Goal: Entertainment & Leisure: Consume media (video, audio)

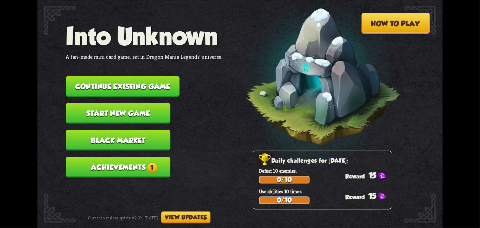
click at [96, 162] on button "Achievements 1" at bounding box center [118, 167] width 105 height 21
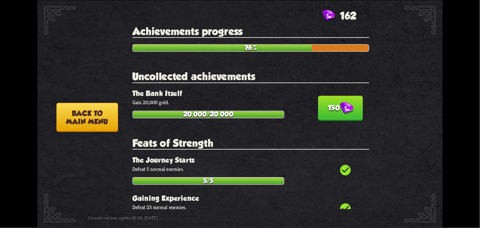
click at [342, 99] on button "150" at bounding box center [340, 108] width 45 height 25
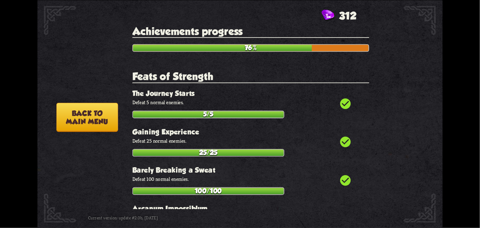
click at [79, 109] on button "Back to main menu" at bounding box center [87, 116] width 62 height 29
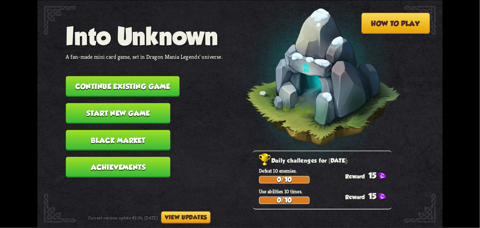
click at [90, 82] on button "Continue existing game" at bounding box center [123, 86] width 114 height 21
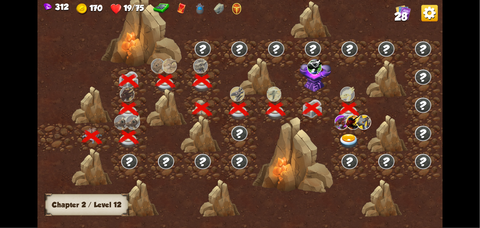
scroll to position [0, 105]
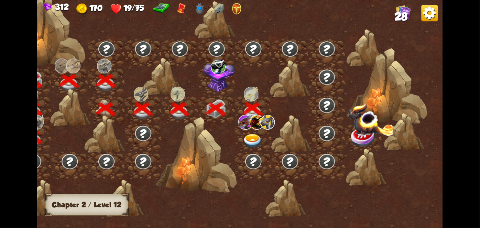
click at [261, 125] on img at bounding box center [267, 121] width 14 height 15
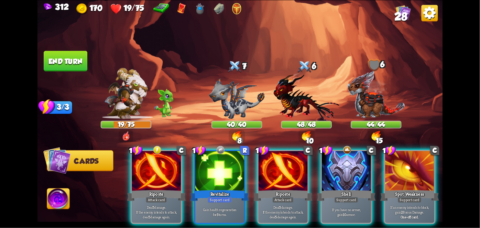
click at [222, 201] on div "Gain health regeneration for 3 turns." at bounding box center [219, 211] width 49 height 21
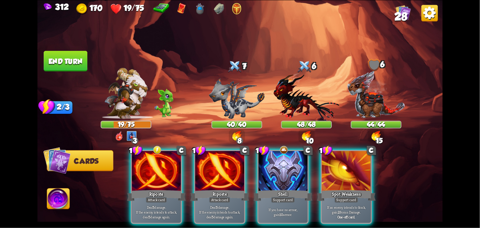
click at [288, 189] on div "Shell" at bounding box center [283, 195] width 59 height 13
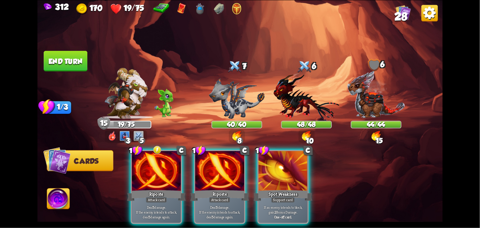
click at [147, 205] on p "Deal 5 damage. If the enemy intends to attack, deal 5 damage again." at bounding box center [156, 212] width 46 height 14
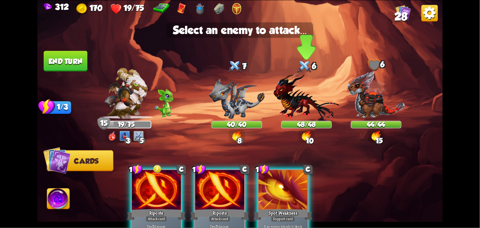
click at [298, 101] on img at bounding box center [307, 96] width 66 height 48
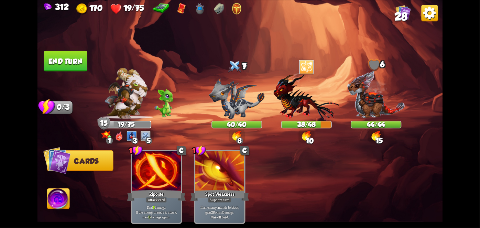
click at [57, 69] on button "End turn" at bounding box center [66, 61] width 44 height 21
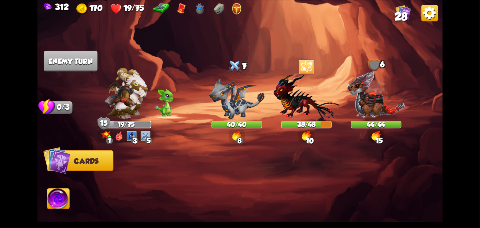
click at [62, 197] on img at bounding box center [58, 199] width 22 height 23
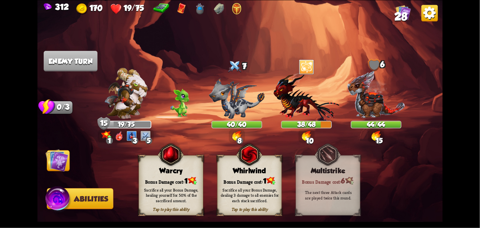
click at [249, 174] on div "Whirlwind" at bounding box center [250, 170] width 64 height 8
click at [266, 175] on div "Already played this turn Whirlwind Bonus Damage cost: 1 Sacrifice all your Bonu…" at bounding box center [249, 185] width 65 height 60
click at [267, 181] on img at bounding box center [270, 181] width 9 height 8
click at [267, 183] on div "Sacrifice all your Bonus Damage, dealing 3 damage to all enemies for each stack…" at bounding box center [250, 194] width 65 height 25
click at [269, 187] on div "Sacrifice all your Bonus Damage, dealing 3 damage to all enemies for each stack…" at bounding box center [250, 194] width 65 height 25
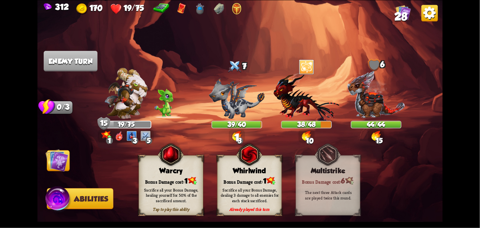
click at [267, 184] on div "Sacrifice all your Bonus Damage, dealing 3 damage to all enemies for each stack…" at bounding box center [250, 194] width 65 height 25
click at [263, 185] on div "Sacrifice all your Bonus Damage, dealing 3 damage to all enemies for each stack…" at bounding box center [250, 194] width 65 height 25
click at [261, 192] on div "Sacrifice all your Bonus Damage, dealing 3 damage to all enemies for each stack…" at bounding box center [250, 195] width 58 height 16
click at [261, 193] on div "Sacrifice all your Bonus Damage, dealing 3 damage to all enemies for each stack…" at bounding box center [250, 195] width 58 height 16
click at [259, 193] on div "Sacrifice all your Bonus Damage, dealing 3 damage to all enemies for each stack…" at bounding box center [250, 195] width 58 height 16
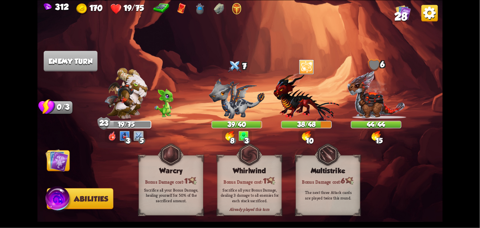
click at [259, 193] on div "Sacrifice all your Bonus Damage, dealing 3 damage to all enemies for each stack…" at bounding box center [250, 195] width 58 height 16
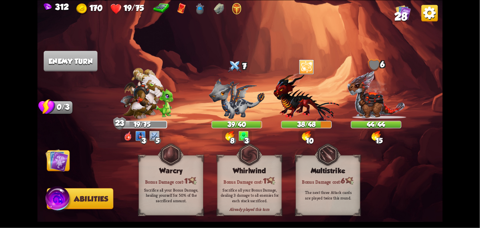
click at [257, 194] on div "Sacrifice all your Bonus Damage, dealing 3 damage to all enemies for each stack…" at bounding box center [250, 195] width 58 height 16
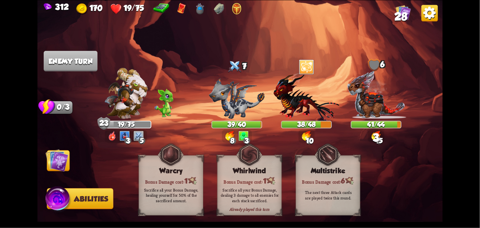
click at [55, 162] on img at bounding box center [57, 160] width 23 height 23
click at [51, 163] on img at bounding box center [57, 160] width 23 height 23
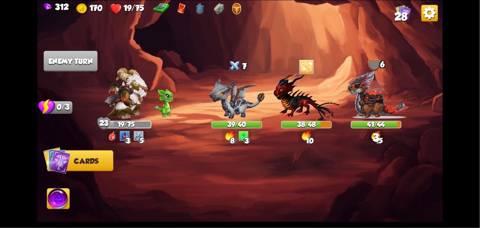
click at [53, 166] on img at bounding box center [57, 160] width 28 height 28
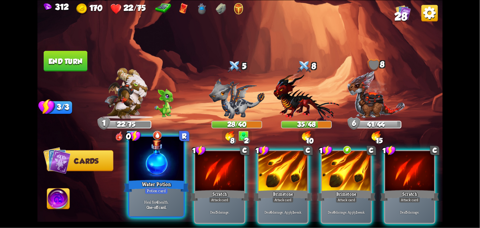
click at [156, 197] on div "Heal for 4 health. One-off card." at bounding box center [156, 205] width 54 height 24
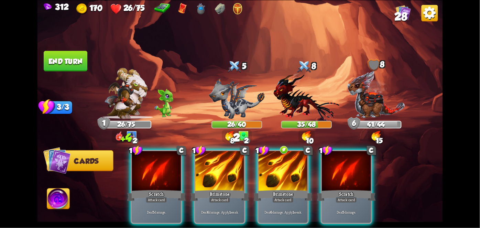
click at [292, 197] on div "Attack card" at bounding box center [282, 200] width 21 height 6
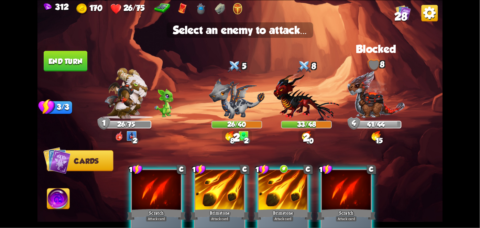
click at [315, 95] on img at bounding box center [307, 96] width 66 height 48
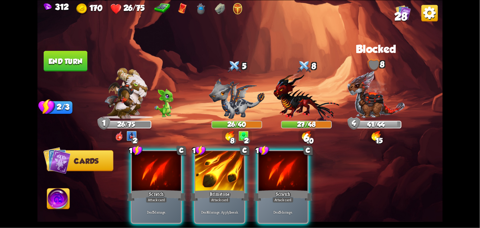
click at [223, 197] on div "Attack card" at bounding box center [219, 200] width 21 height 6
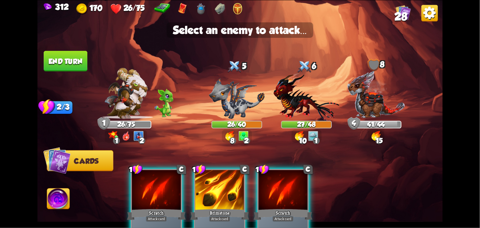
click at [235, 112] on img at bounding box center [237, 98] width 56 height 41
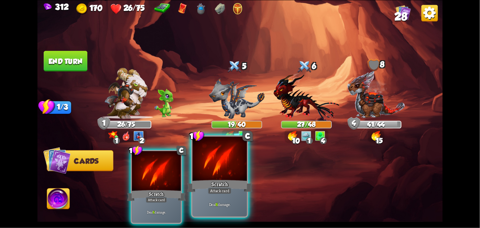
click at [226, 177] on div at bounding box center [220, 159] width 54 height 46
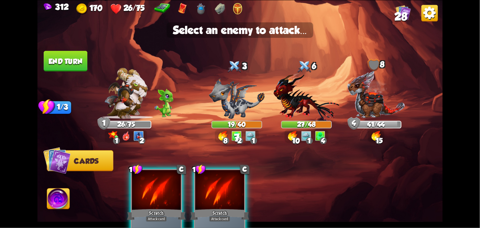
click at [311, 108] on img at bounding box center [307, 96] width 66 height 48
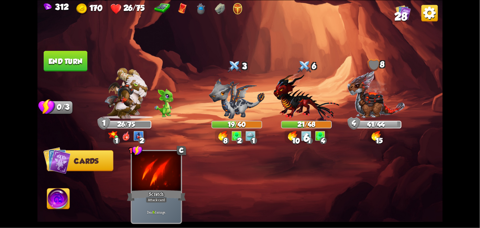
click at [150, 210] on p "Deal 6 damage." at bounding box center [156, 212] width 46 height 5
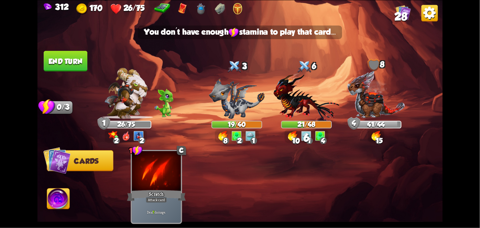
click at [375, 175] on div "1 C Scratch Attack card Deal 7 damage." at bounding box center [280, 177] width 324 height 101
click at [48, 203] on img at bounding box center [58, 199] width 22 height 23
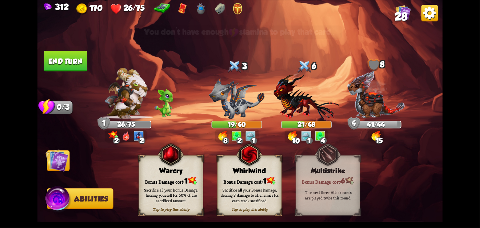
click at [254, 179] on div "Bonus Damage cost: 1" at bounding box center [250, 180] width 64 height 9
click at [255, 184] on div "Sacrifice all your Bonus Damage, dealing 3 damage to all enemies for each stack…" at bounding box center [250, 194] width 65 height 25
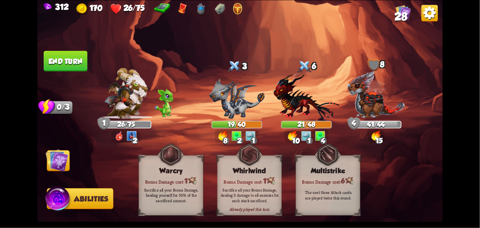
click at [252, 186] on div "Sacrifice all your Bonus Damage, dealing 3 damage to all enemies for each stack…" at bounding box center [250, 194] width 65 height 25
click at [252, 192] on div "Sacrifice all your Bonus Damage, dealing 3 damage to all enemies for each stack…" at bounding box center [250, 195] width 58 height 16
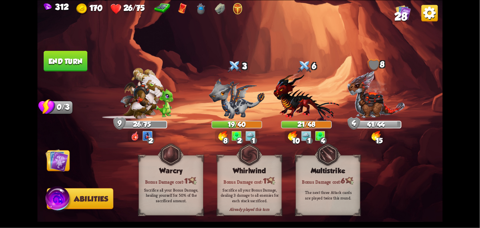
click at [53, 168] on img at bounding box center [57, 160] width 23 height 23
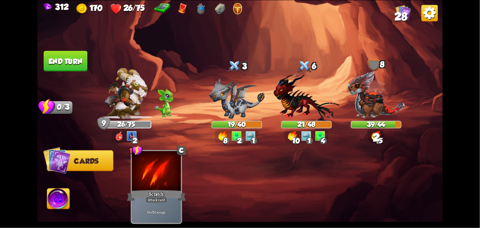
click at [66, 59] on button "End turn" at bounding box center [65, 61] width 45 height 21
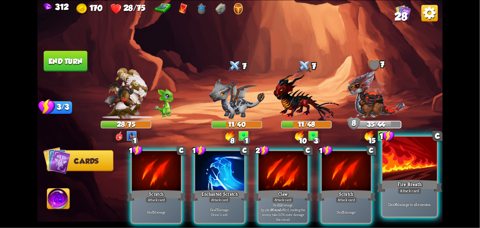
click at [420, 193] on div "Attack card" at bounding box center [410, 190] width 24 height 7
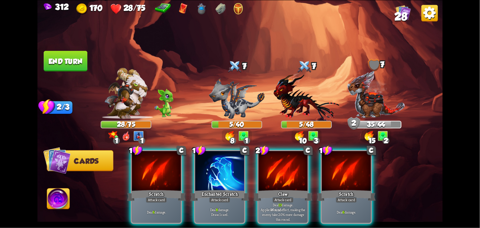
click at [221, 197] on div "Attack card" at bounding box center [219, 200] width 21 height 6
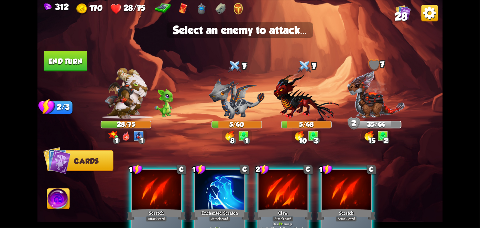
click at [391, 106] on img at bounding box center [376, 94] width 58 height 48
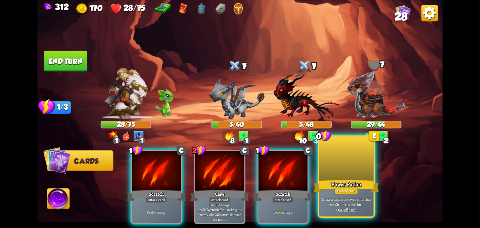
click at [353, 189] on div "Potion card" at bounding box center [346, 190] width 23 height 7
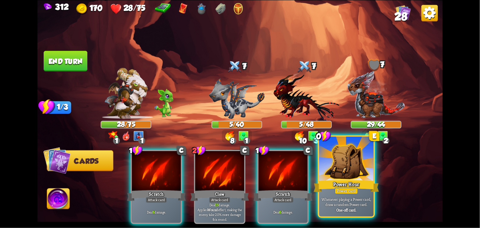
click at [352, 189] on div "Power card" at bounding box center [346, 190] width 23 height 7
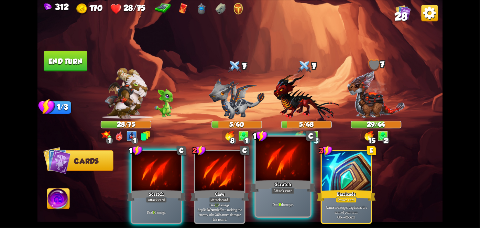
click at [277, 199] on div "Deal 6 damage." at bounding box center [283, 205] width 54 height 24
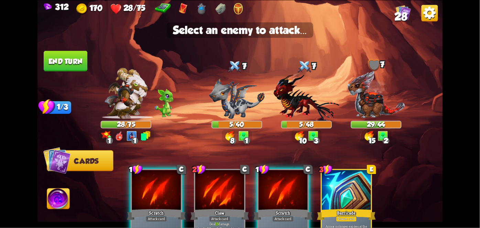
click at [375, 107] on img at bounding box center [376, 94] width 58 height 48
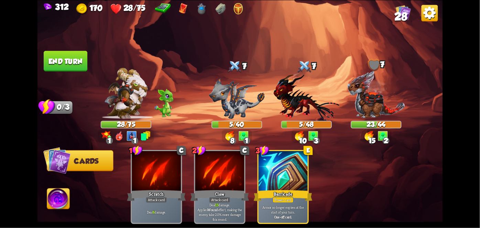
click at [68, 64] on button "End turn" at bounding box center [66, 61] width 44 height 21
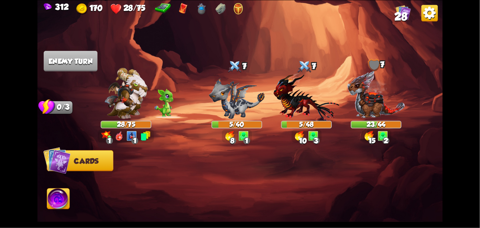
click at [54, 227] on img at bounding box center [239, 114] width 405 height 228
click at [54, 204] on img at bounding box center [58, 199] width 22 height 23
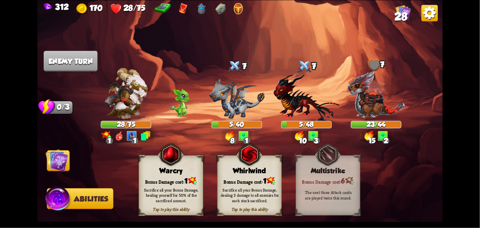
click at [253, 182] on div "Bonus Damage cost: 1" at bounding box center [250, 180] width 64 height 9
click at [250, 190] on div "Sacrifice all your Bonus Damage, dealing 3 damage to all enemies for each stack…" at bounding box center [250, 195] width 58 height 16
click at [249, 192] on div "Sacrifice all your Bonus Damage, dealing 3 damage to all enemies for each stack…" at bounding box center [250, 195] width 58 height 16
click at [249, 188] on div "Sacrifice all your Bonus Damage, dealing 3 damage to all enemies for each stack…" at bounding box center [250, 195] width 58 height 16
click at [250, 190] on div "Sacrifice all your Bonus Damage, dealing 3 damage to all enemies for each stack…" at bounding box center [250, 195] width 58 height 16
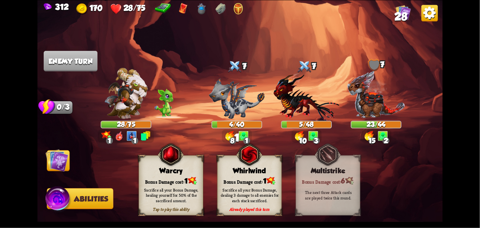
click at [249, 194] on div "Sacrifice all your Bonus Damage, dealing 3 damage to all enemies for each stack…" at bounding box center [250, 195] width 58 height 16
click at [251, 199] on div "Sacrifice all your Bonus Damage, dealing 3 damage to all enemies for each stack…" at bounding box center [250, 195] width 58 height 16
click at [254, 197] on div "Sacrifice all your Bonus Damage, dealing 3 damage to all enemies for each stack…" at bounding box center [250, 195] width 58 height 16
click at [254, 199] on div "Sacrifice all your Bonus Damage, dealing 3 damage to all enemies for each stack…" at bounding box center [250, 195] width 58 height 16
click at [255, 197] on div "Sacrifice all your Bonus Damage, dealing 3 damage to all enemies for each stack…" at bounding box center [250, 195] width 58 height 16
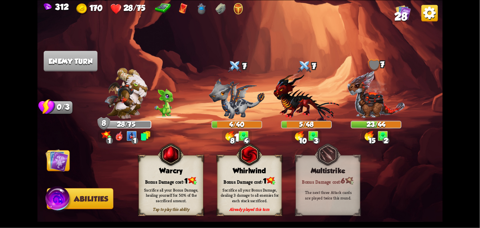
click at [255, 196] on div "Sacrifice all your Bonus Damage, dealing 3 damage to all enemies for each stack…" at bounding box center [250, 195] width 58 height 16
click at [258, 190] on div "Sacrifice all your Bonus Damage, dealing 3 damage to all enemies for each stack…" at bounding box center [250, 195] width 58 height 16
click at [259, 189] on div "Sacrifice all your Bonus Damage, dealing 3 damage to all enemies for each stack…" at bounding box center [250, 195] width 58 height 16
click at [258, 190] on div "Sacrifice all your Bonus Damage, dealing 3 damage to all enemies for each stack…" at bounding box center [250, 195] width 58 height 16
click at [258, 191] on div "Sacrifice all your Bonus Damage, dealing 3 damage to all enemies for each stack…" at bounding box center [250, 195] width 58 height 16
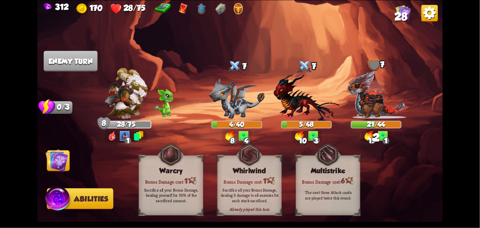
click at [55, 165] on img at bounding box center [57, 160] width 23 height 23
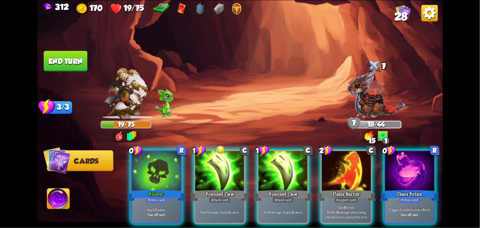
click at [148, 201] on div "Apply 7 poison. One-off card." at bounding box center [156, 211] width 49 height 21
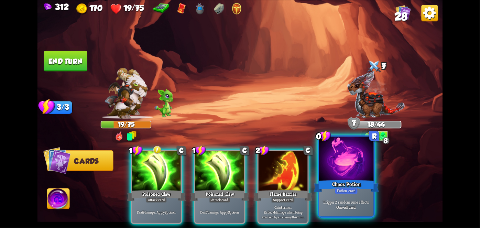
click at [353, 179] on div "Chaos Potion" at bounding box center [346, 185] width 65 height 14
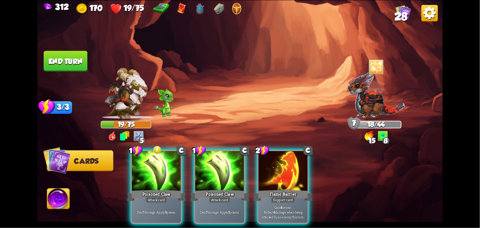
click at [143, 189] on div "Poisoned Claw" at bounding box center [156, 195] width 59 height 13
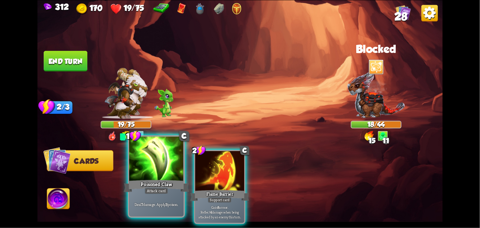
click at [145, 189] on div "Attack card" at bounding box center [156, 190] width 24 height 7
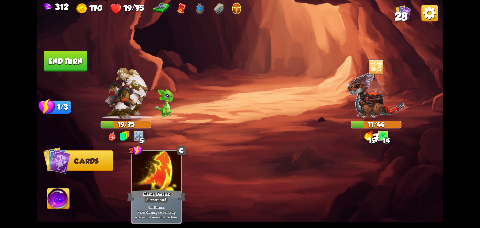
click at [64, 63] on button "End turn" at bounding box center [66, 61] width 44 height 21
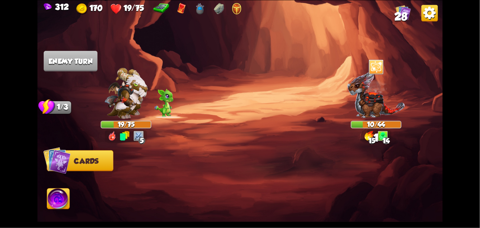
click at [62, 201] on img at bounding box center [58, 199] width 22 height 23
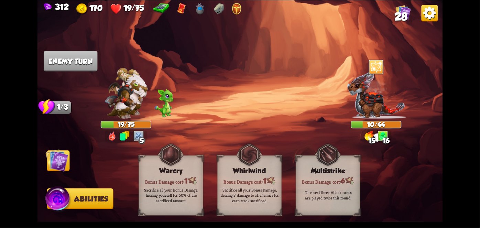
click at [267, 182] on img at bounding box center [270, 181] width 9 height 8
click at [261, 168] on img at bounding box center [249, 154] width 26 height 26
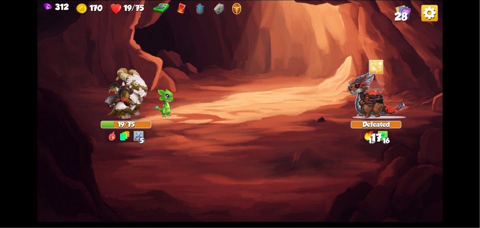
click at [268, 179] on img at bounding box center [239, 114] width 405 height 228
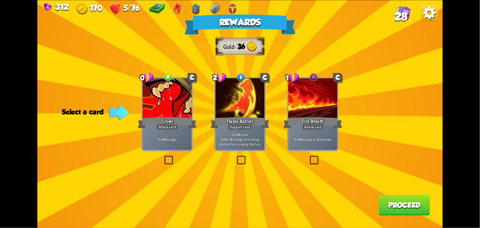
click at [324, 117] on div "Fire Breath" at bounding box center [312, 122] width 59 height 13
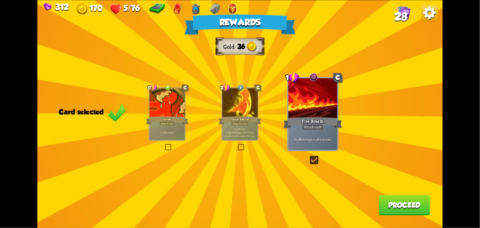
click at [410, 203] on button "Proceed" at bounding box center [404, 205] width 51 height 21
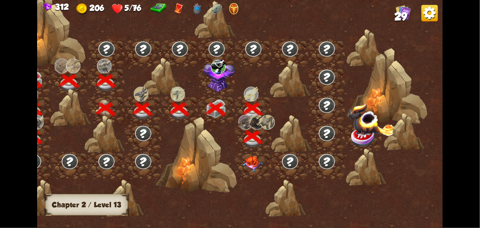
click at [251, 164] on img at bounding box center [252, 164] width 20 height 16
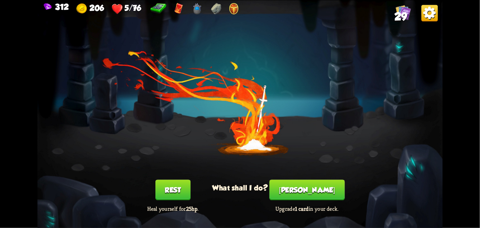
click at [165, 195] on button "Rest" at bounding box center [172, 189] width 35 height 21
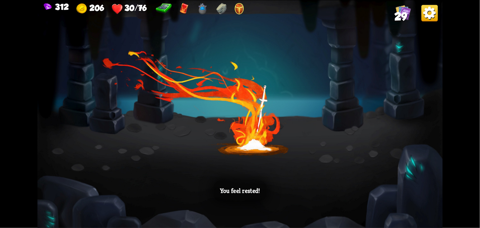
click at [393, 136] on div "You feel rested!" at bounding box center [239, 114] width 405 height 228
click at [384, 149] on div "You feel rested!" at bounding box center [239, 114] width 405 height 228
click at [380, 157] on div "You feel rested!" at bounding box center [239, 114] width 405 height 228
click at [382, 161] on div "You feel rested!" at bounding box center [239, 114] width 405 height 228
click at [382, 162] on div "You feel rested!" at bounding box center [239, 114] width 405 height 228
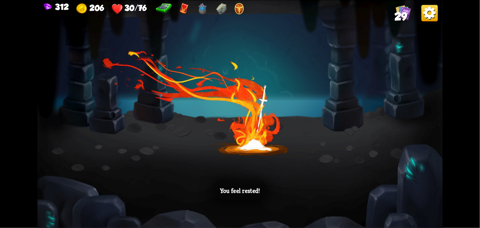
click at [380, 160] on div "You feel rested!" at bounding box center [239, 114] width 405 height 228
click at [380, 164] on div "You feel rested!" at bounding box center [239, 114] width 405 height 228
click at [381, 166] on div "You feel rested!" at bounding box center [239, 114] width 405 height 228
click at [389, 173] on div "You feel rested!" at bounding box center [239, 114] width 405 height 228
click at [395, 182] on div "You feel rested!" at bounding box center [239, 114] width 405 height 228
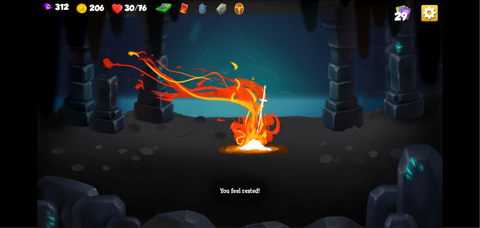
click at [394, 187] on div "You feel rested!" at bounding box center [239, 114] width 405 height 228
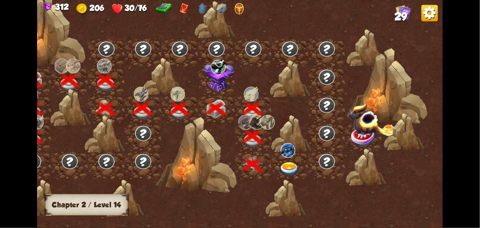
click at [294, 167] on img at bounding box center [289, 169] width 20 height 15
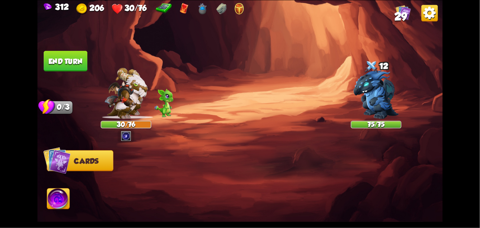
click at [480, 106] on div "312 206 30/76 29 Select an enemy to attack... You don't have enough stamina to …" at bounding box center [240, 114] width 480 height 228
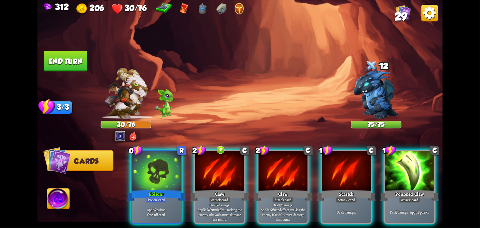
click at [128, 111] on img at bounding box center [125, 93] width 43 height 51
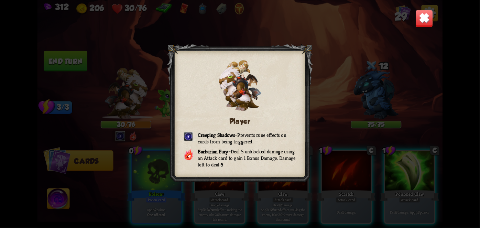
click at [412, 23] on div "Player Creeping Shadows – Prevents rune effects on cards from being triggered. …" at bounding box center [239, 114] width 405 height 228
click at [411, 25] on div "Player Creeping Shadows – Prevents rune effects on cards from being triggered. …" at bounding box center [239, 114] width 405 height 228
click at [420, 19] on img at bounding box center [424, 19] width 18 height 18
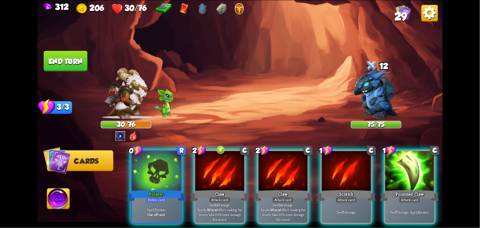
click at [143, 171] on div at bounding box center [156, 171] width 49 height 41
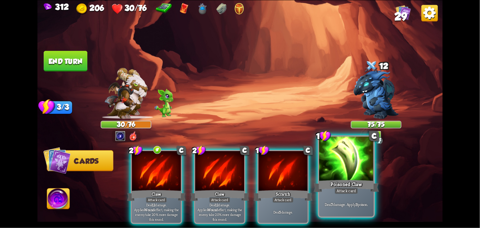
click at [351, 172] on div at bounding box center [346, 159] width 54 height 46
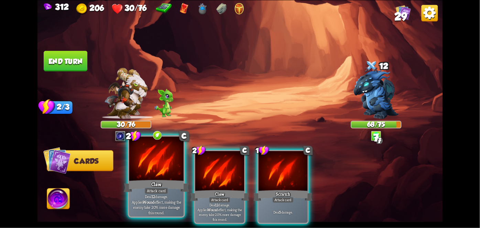
click at [147, 187] on div "Claw" at bounding box center [156, 185] width 65 height 14
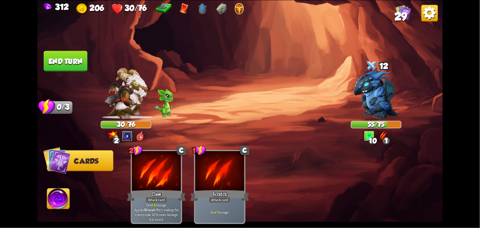
click at [61, 56] on button "End turn" at bounding box center [65, 61] width 45 height 21
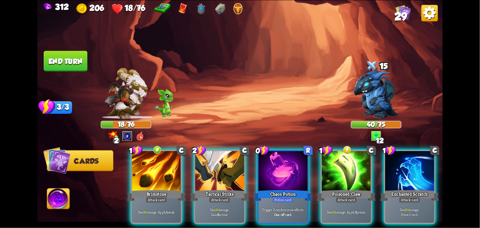
click at [280, 197] on div "Potion card" at bounding box center [283, 200] width 21 height 6
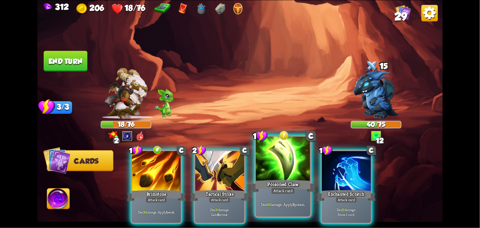
click at [278, 191] on div "Attack card" at bounding box center [283, 190] width 24 height 7
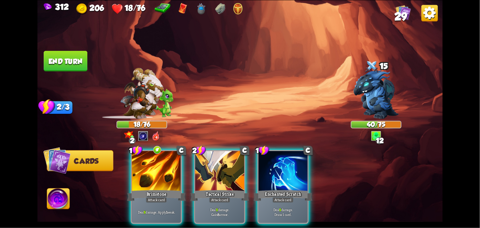
click at [230, 189] on div "Tactical Strike" at bounding box center [219, 195] width 59 height 13
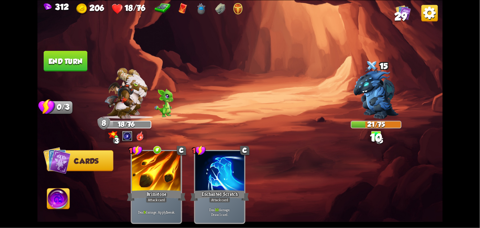
click at [56, 64] on button "End turn" at bounding box center [65, 61] width 45 height 21
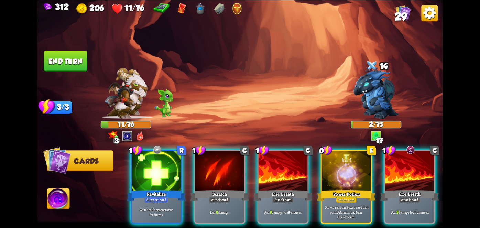
click at [355, 172] on div at bounding box center [346, 171] width 49 height 41
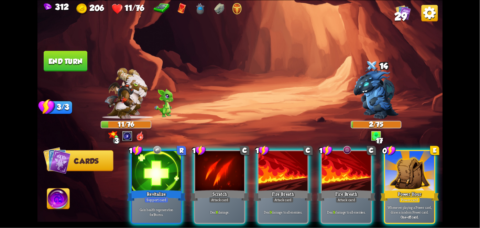
click at [418, 168] on div at bounding box center [409, 171] width 49 height 41
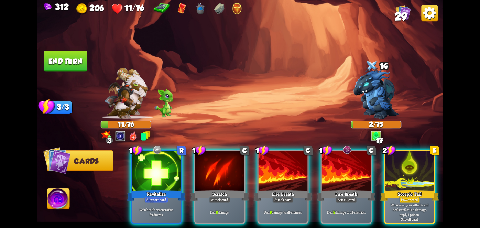
click at [348, 210] on div "Deal 9 damage to all enemies." at bounding box center [346, 211] width 49 height 21
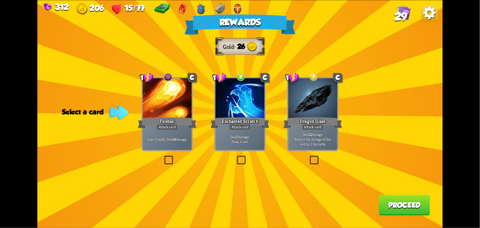
click at [300, 118] on div "Dragon Glass" at bounding box center [312, 122] width 59 height 13
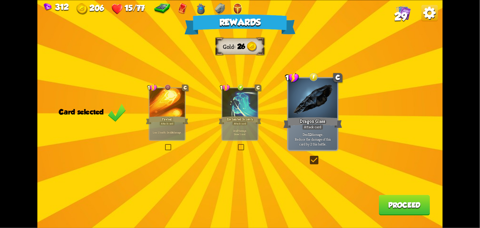
click at [415, 190] on div "Rewards Gold 26 Card selected 1 C Fireball Attack card Lose 2 health. Deal 14 d…" at bounding box center [239, 114] width 405 height 228
click at [397, 192] on div "Rewards Gold 26 Card selected 1 C Fireball Attack card Lose 2 health. Deal 14 d…" at bounding box center [239, 114] width 405 height 228
click at [395, 195] on button "Proceed" at bounding box center [404, 205] width 51 height 21
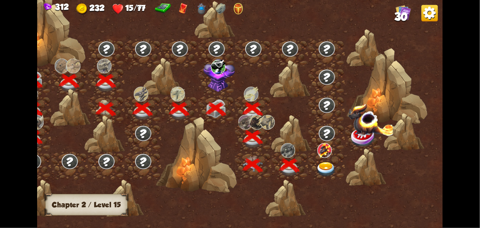
click at [393, 196] on div at bounding box center [192, 117] width 502 height 237
click at [336, 158] on div at bounding box center [326, 165] width 37 height 28
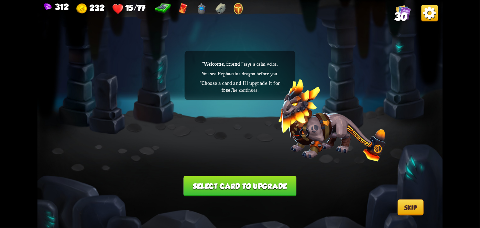
click at [275, 187] on button "Select card to upgrade" at bounding box center [240, 186] width 113 height 21
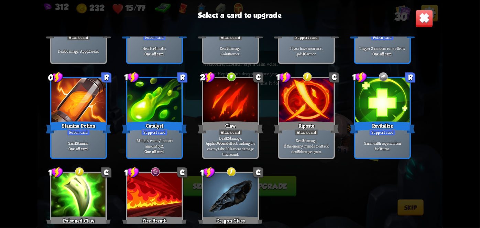
scroll to position [393, 0]
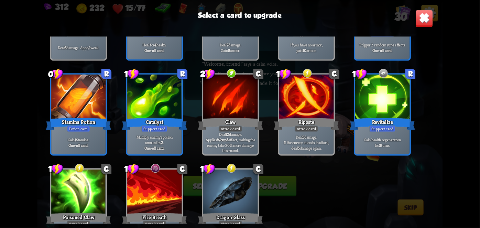
click at [148, 122] on div "Catalyst" at bounding box center [154, 124] width 65 height 14
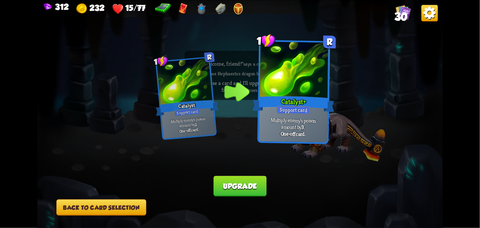
click at [252, 189] on button "Upgrade" at bounding box center [240, 186] width 53 height 21
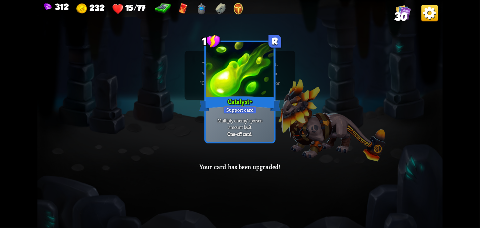
click at [381, 150] on div "1 R Catalyst+ Support card Multiply enemy's poison amount by 3 . One-off card. …" at bounding box center [239, 114] width 405 height 228
click at [377, 165] on div "1 R Catalyst+ Support card Multiply enemy's poison amount by 3 . One-off card. …" at bounding box center [239, 114] width 405 height 228
click at [387, 175] on div "1 R Catalyst+ Support card Multiply enemy's poison amount by 3 . One-off card. …" at bounding box center [239, 114] width 405 height 228
click at [403, 182] on div "1 R Catalyst+ Support card Multiply enemy's poison amount by 3 . One-off card. …" at bounding box center [239, 114] width 405 height 228
click at [400, 191] on div "1 R Catalyst+ Support card Multiply enemy's poison amount by 3 . One-off card. …" at bounding box center [239, 114] width 405 height 228
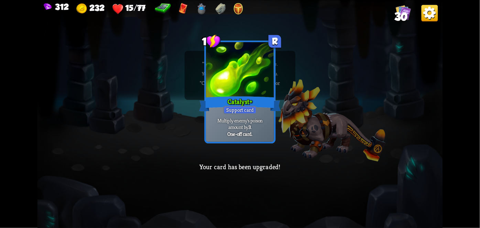
click at [426, 200] on div "1 R Catalyst+ Support card Multiply enemy's poison amount by 3 . One-off card. …" at bounding box center [239, 114] width 405 height 228
click at [439, 212] on div "1 R Catalyst+ Support card Multiply enemy's poison amount by 3 . One-off card. …" at bounding box center [239, 114] width 405 height 228
click at [438, 215] on div "1 R Catalyst+ Support card Multiply enemy's poison amount by 3 . One-off card. …" at bounding box center [239, 114] width 405 height 228
click at [447, 191] on div "312 232 15/77 30 1 R Catalyst+ Support card Multiply enemy's poison amount by 3…" at bounding box center [240, 114] width 480 height 228
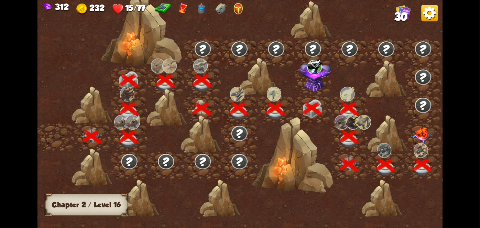
scroll to position [0, 105]
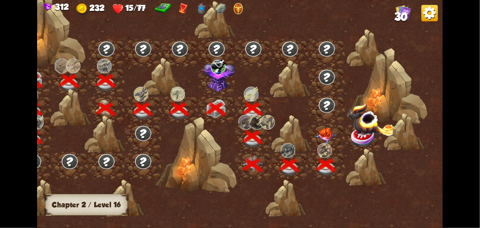
click at [450, 195] on div "312 232 15/77 30 Chapter II Chapter 2 / Level 16" at bounding box center [240, 114] width 480 height 228
click at [317, 123] on div at bounding box center [326, 137] width 37 height 28
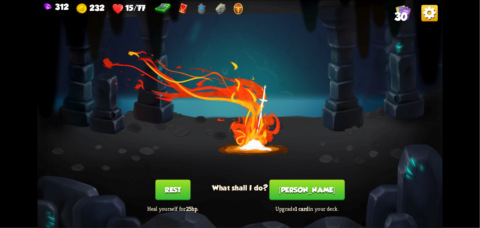
click at [172, 193] on button "Rest" at bounding box center [172, 189] width 35 height 21
click at [168, 190] on div "You feel rested! What shall I do? Rest Heal yourself for 25hp . [PERSON_NAME] U…" at bounding box center [239, 114] width 405 height 228
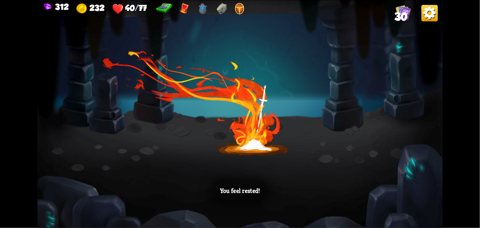
click at [165, 189] on div "You feel rested!" at bounding box center [239, 114] width 405 height 228
click at [388, 164] on div "You feel rested!" at bounding box center [239, 114] width 405 height 228
click at [381, 173] on div "You feel rested!" at bounding box center [239, 114] width 405 height 228
click at [378, 178] on div "You feel rested!" at bounding box center [239, 114] width 405 height 228
click at [379, 179] on div "You feel rested!" at bounding box center [239, 114] width 405 height 228
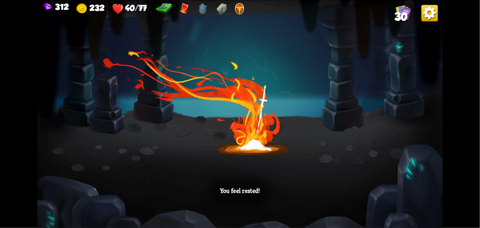
click at [382, 185] on div "You feel rested!" at bounding box center [239, 114] width 405 height 228
click at [387, 192] on div "You feel rested!" at bounding box center [239, 114] width 405 height 228
click at [390, 189] on div "You feel rested!" at bounding box center [239, 114] width 405 height 228
click at [391, 195] on div "You feel rested!" at bounding box center [239, 114] width 405 height 228
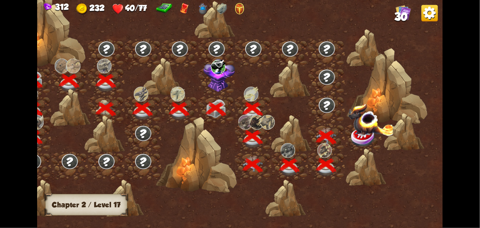
click at [351, 128] on img at bounding box center [371, 119] width 47 height 33
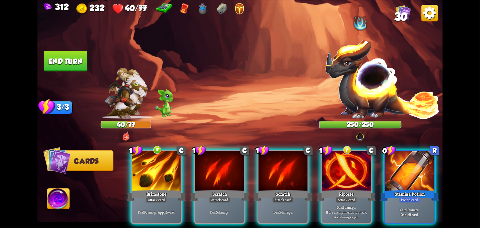
click at [350, 170] on div at bounding box center [346, 171] width 49 height 41
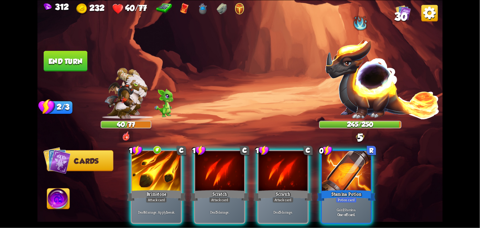
click at [480, 135] on div "312 232 40/77 30 Select an enemy to attack... You don't have enough stamina to …" at bounding box center [240, 114] width 480 height 228
click at [361, 201] on div "Gain 1 Stamina. One-off card." at bounding box center [346, 211] width 49 height 21
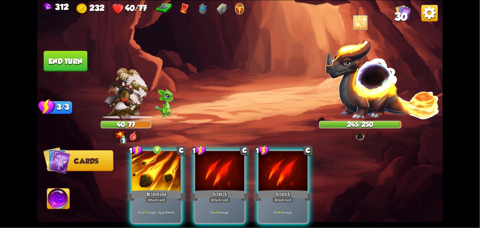
click at [154, 201] on div "Deal 7 damage. Apply 1 weak." at bounding box center [156, 211] width 49 height 21
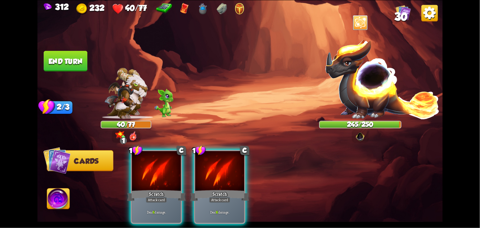
click at [164, 197] on div "Attack card" at bounding box center [156, 200] width 21 height 6
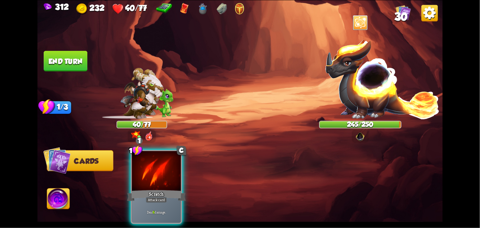
click at [160, 178] on div at bounding box center [156, 171] width 49 height 41
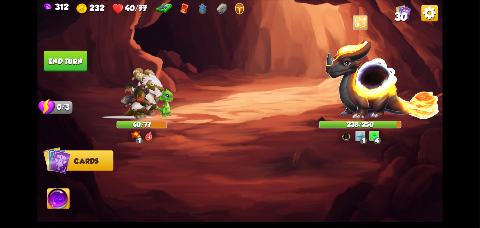
click at [55, 58] on button "End turn" at bounding box center [66, 61] width 44 height 21
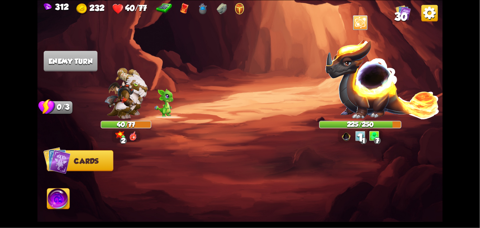
click at [446, 188] on div "312 232 40/77 30 Select an enemy to attack... You don't have enough stamina to …" at bounding box center [240, 114] width 480 height 228
click at [453, 187] on div "312 232 40/77 30 Select an enemy to attack... You don't have enough stamina to …" at bounding box center [240, 114] width 480 height 228
click at [454, 188] on div "312 232 40/77 30 Select an enemy to attack... You don't have enough stamina to …" at bounding box center [240, 114] width 480 height 228
click at [449, 197] on div "312 232 40/77 30 Select an enemy to attack... You don't have enough stamina to …" at bounding box center [240, 114] width 480 height 228
click at [450, 196] on div "312 232 40/77 30 Select an enemy to attack... You don't have enough stamina to …" at bounding box center [240, 114] width 480 height 228
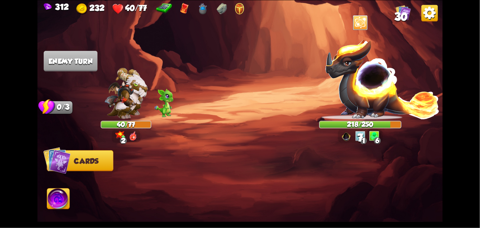
click at [453, 193] on div "312 232 40/77 30 Select an enemy to attack... You don't have enough stamina to …" at bounding box center [240, 114] width 480 height 228
click at [420, 205] on div at bounding box center [280, 177] width 324 height 101
click at [426, 203] on div at bounding box center [280, 177] width 324 height 101
click at [421, 209] on div at bounding box center [280, 177] width 324 height 101
click at [414, 210] on div at bounding box center [280, 177] width 324 height 101
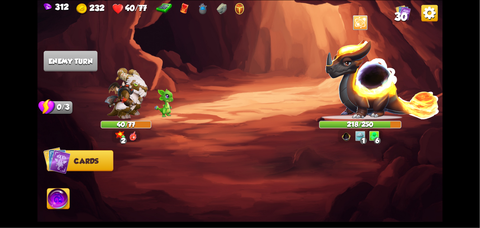
click at [414, 212] on div at bounding box center [280, 177] width 324 height 101
click at [420, 205] on div at bounding box center [280, 177] width 324 height 101
click at [427, 195] on div at bounding box center [280, 177] width 324 height 101
click at [428, 194] on div at bounding box center [280, 177] width 324 height 101
click at [430, 199] on div at bounding box center [280, 177] width 324 height 101
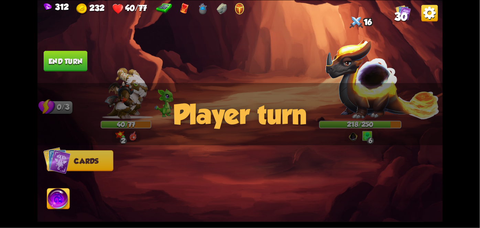
click at [434, 196] on div at bounding box center [280, 177] width 324 height 101
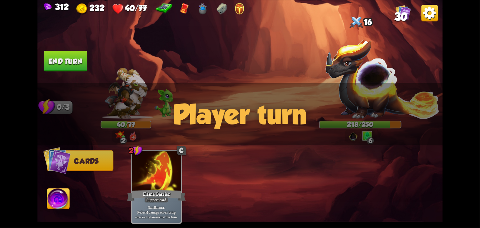
click at [427, 199] on div "2 C Flame Barrier Support card Gain 8 armor. Reflect 4 damage when being attack…" at bounding box center [280, 177] width 324 height 101
click at [422, 204] on div "2 C Flame Barrier Support card Gain 8 armor. Reflect 4 damage when being attack…" at bounding box center [280, 177] width 324 height 101
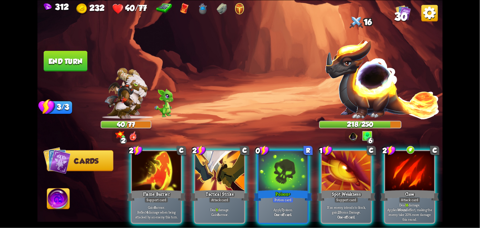
click at [274, 171] on div at bounding box center [283, 171] width 49 height 41
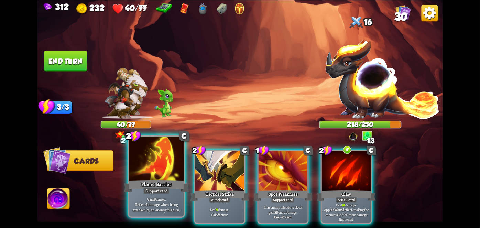
click at [147, 200] on p "Gain 8 armor. Reflect 4 damage when being attacked by an enemy this turn." at bounding box center [157, 204] width 52 height 16
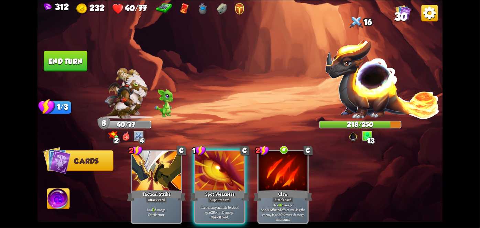
click at [61, 56] on button "End turn" at bounding box center [66, 61] width 44 height 21
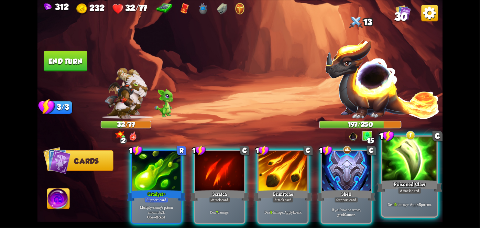
click at [418, 182] on div "Poisoned Claw" at bounding box center [409, 185] width 65 height 14
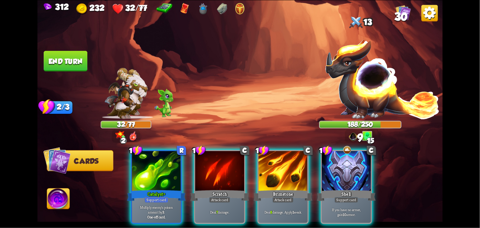
click at [156, 189] on div "Catalyst+" at bounding box center [156, 195] width 59 height 13
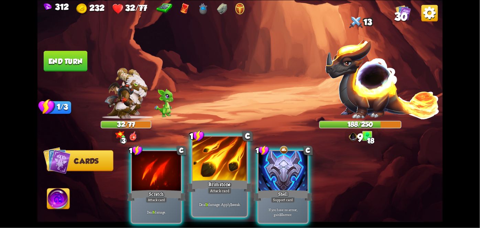
click at [223, 198] on div "Deal 9 damage. Apply 1 weak." at bounding box center [220, 205] width 54 height 24
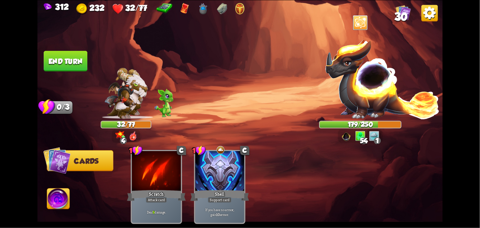
click at [63, 62] on button "End turn" at bounding box center [66, 61] width 44 height 21
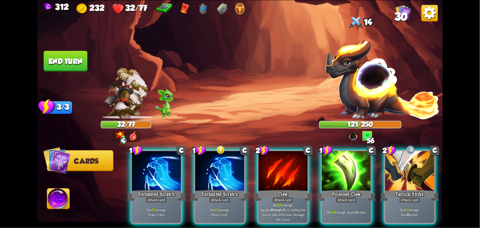
click at [214, 171] on div at bounding box center [219, 171] width 49 height 41
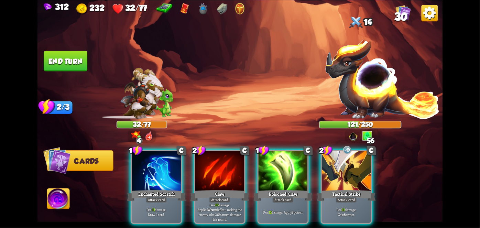
click at [275, 197] on div "Attack card" at bounding box center [282, 200] width 21 height 6
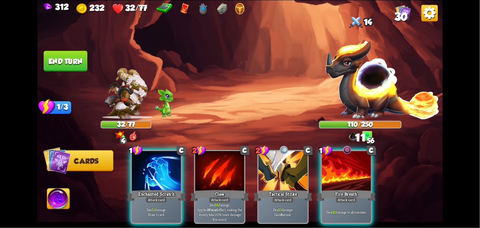
click at [151, 197] on div "Attack card" at bounding box center [156, 200] width 21 height 6
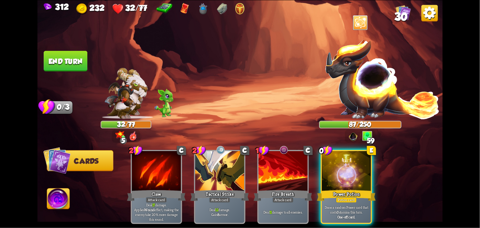
click at [347, 189] on div "Power Potion" at bounding box center [346, 195] width 59 height 13
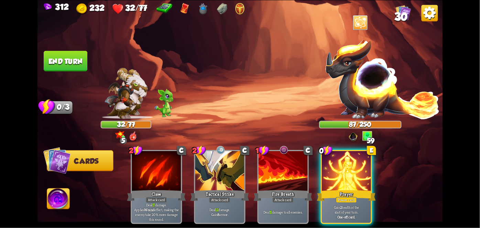
click at [358, 168] on div at bounding box center [346, 171] width 49 height 41
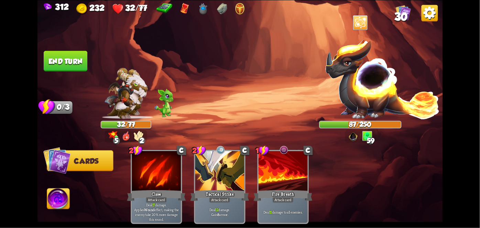
click at [70, 66] on button "End turn" at bounding box center [66, 61] width 44 height 21
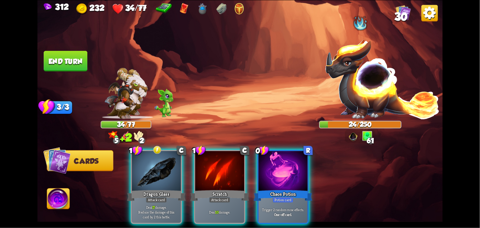
click at [147, 189] on div "Dragon Glass" at bounding box center [156, 195] width 59 height 13
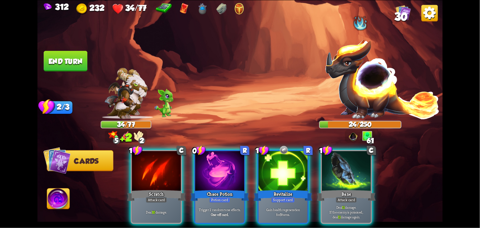
click at [206, 189] on div "Chaos Potion" at bounding box center [219, 195] width 59 height 13
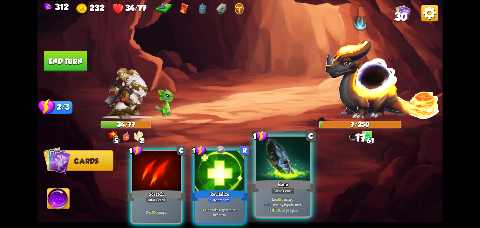
click at [280, 171] on div at bounding box center [283, 159] width 54 height 46
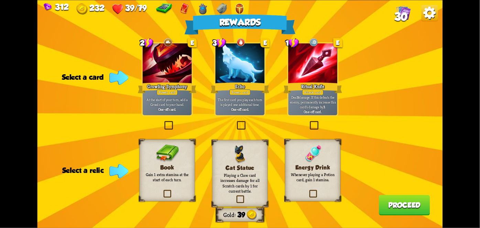
click at [314, 161] on img at bounding box center [313, 153] width 18 height 18
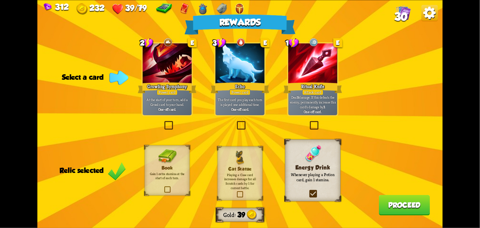
click at [324, 68] on div at bounding box center [312, 63] width 49 height 41
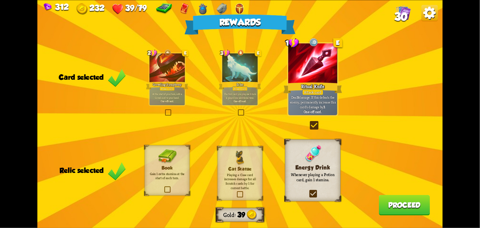
click at [415, 204] on button "Proceed" at bounding box center [404, 205] width 51 height 21
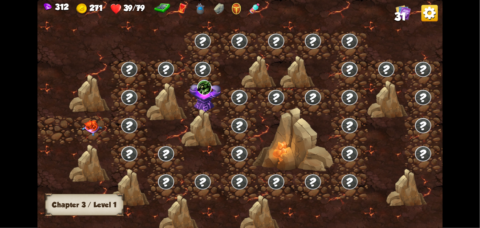
click at [96, 125] on img at bounding box center [92, 128] width 20 height 16
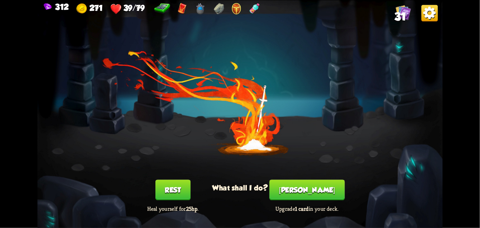
click at [163, 194] on button "Rest" at bounding box center [172, 189] width 35 height 21
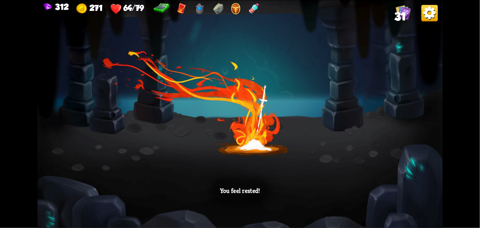
click at [170, 193] on div "You feel rested!" at bounding box center [239, 114] width 405 height 228
click at [163, 194] on div "You feel rested!" at bounding box center [239, 114] width 405 height 228
click at [423, 179] on div "You feel rested!" at bounding box center [239, 114] width 405 height 228
click at [415, 189] on div "You feel rested!" at bounding box center [239, 114] width 405 height 228
click at [416, 196] on div "You feel rested!" at bounding box center [239, 114] width 405 height 228
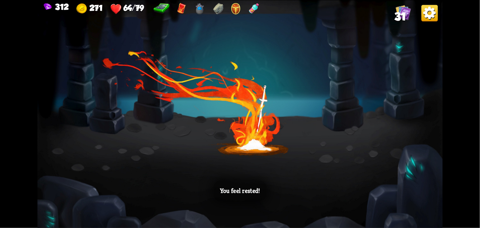
click at [419, 203] on div "You feel rested!" at bounding box center [239, 114] width 405 height 228
click at [416, 207] on div "You feel rested!" at bounding box center [239, 114] width 405 height 228
click at [418, 206] on div "You feel rested!" at bounding box center [239, 114] width 405 height 228
click at [419, 204] on div "You feel rested!" at bounding box center [239, 114] width 405 height 228
click at [426, 192] on div "You feel rested!" at bounding box center [239, 114] width 405 height 228
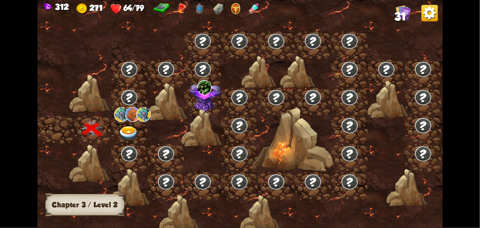
click at [429, 188] on div at bounding box center [288, 117] width 502 height 237
click at [126, 111] on img at bounding box center [121, 114] width 14 height 15
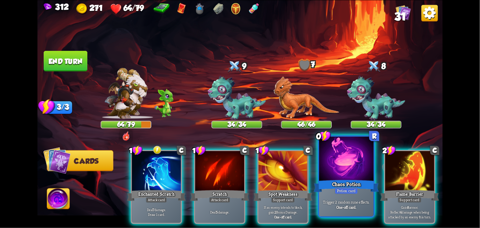
click at [350, 172] on div at bounding box center [346, 159] width 54 height 46
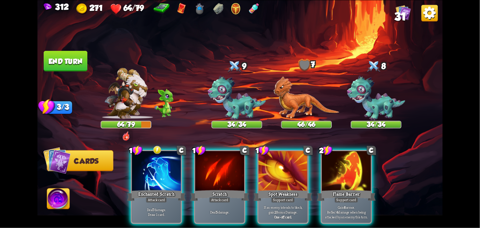
click at [149, 201] on div "Deal 7 damage. Draw 1 card." at bounding box center [156, 211] width 49 height 21
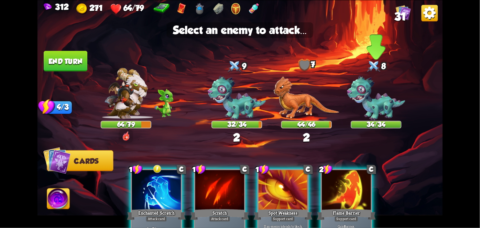
click at [383, 97] on img at bounding box center [376, 98] width 58 height 45
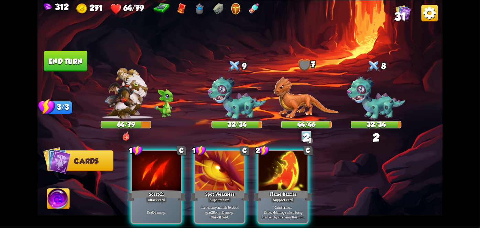
click at [289, 189] on div "Flame Barrier" at bounding box center [283, 195] width 59 height 13
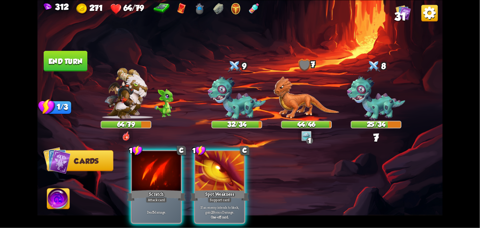
click at [148, 209] on div "Deal 5 damage." at bounding box center [156, 211] width 49 height 21
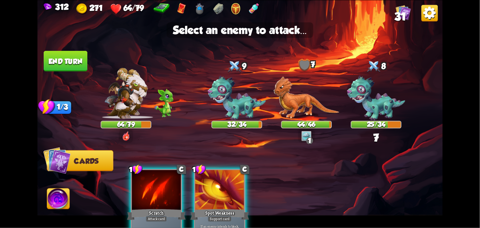
click at [224, 99] on img at bounding box center [237, 98] width 58 height 45
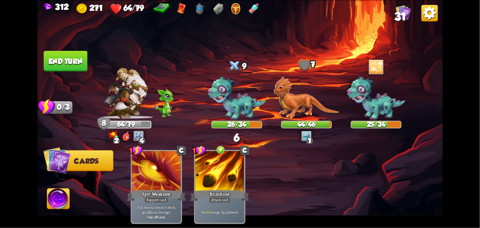
click at [53, 70] on button "End turn" at bounding box center [66, 61] width 44 height 21
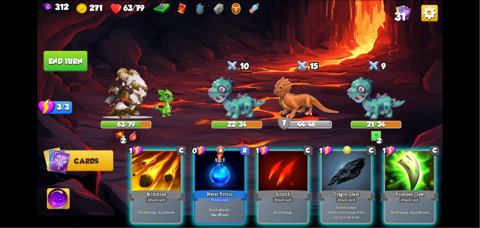
click at [222, 189] on div "Water Potion" at bounding box center [219, 195] width 59 height 13
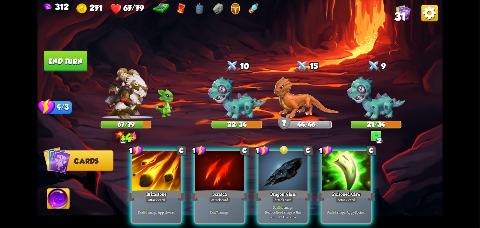
click at [281, 197] on div "Attack card" at bounding box center [282, 200] width 21 height 6
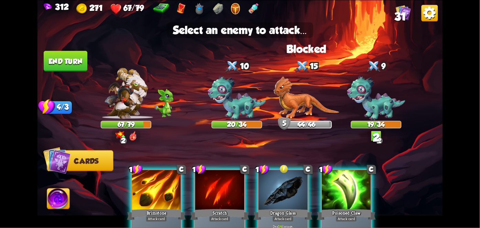
click at [305, 91] on img at bounding box center [307, 97] width 66 height 43
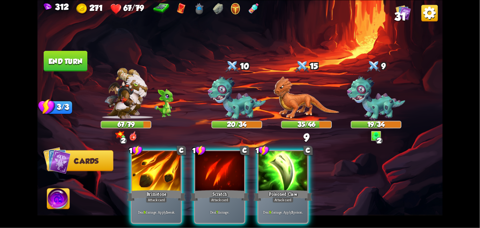
click at [281, 189] on div "Poisoned Claw" at bounding box center [283, 195] width 59 height 13
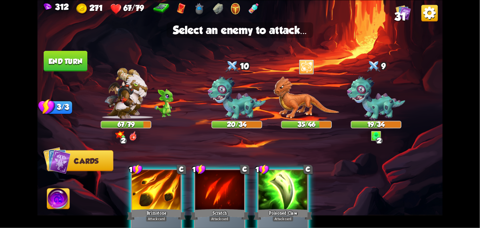
click at [374, 99] on img at bounding box center [376, 98] width 58 height 45
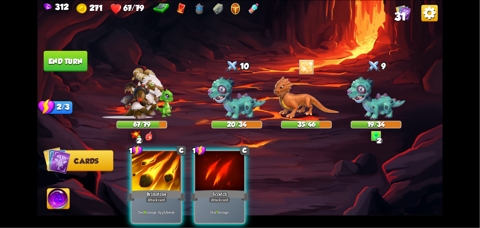
click at [154, 197] on div "Attack card" at bounding box center [156, 200] width 21 height 6
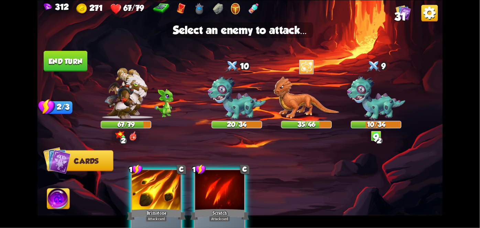
click at [242, 106] on img at bounding box center [237, 98] width 58 height 45
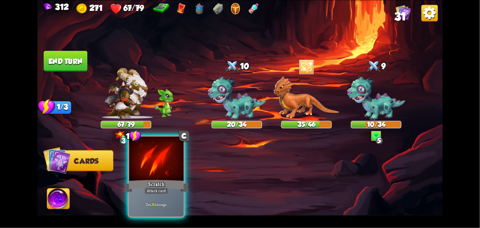
click at [154, 184] on div "Scratch" at bounding box center [156, 185] width 65 height 14
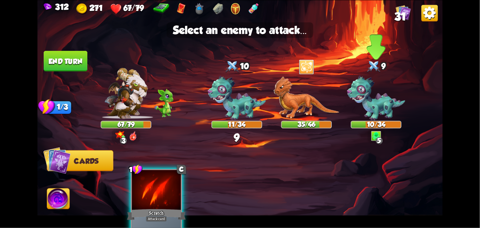
click at [381, 96] on img at bounding box center [376, 98] width 58 height 45
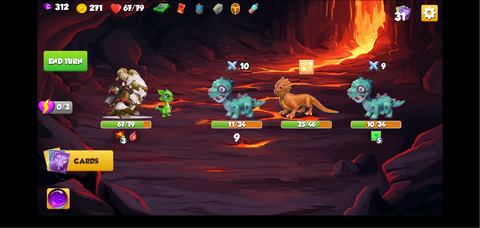
click at [53, 211] on img at bounding box center [58, 199] width 22 height 23
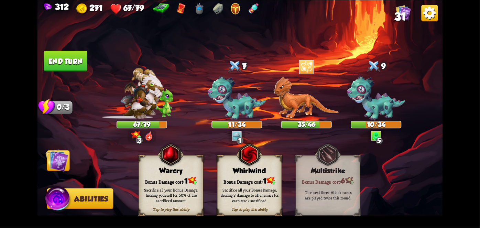
click at [255, 190] on div "Sacrifice all your Bonus Damage, dealing 3 damage to all enemies for each stack…" at bounding box center [250, 195] width 58 height 16
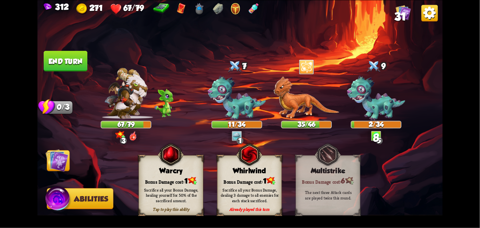
click at [249, 190] on div "Sacrifice all your Bonus Damage, dealing 3 damage to all enemies for each stack…" at bounding box center [250, 195] width 58 height 16
click at [249, 189] on div "Sacrifice all your Bonus Damage, dealing 3 damage to all enemies for each stack…" at bounding box center [250, 195] width 58 height 16
click at [253, 186] on div "Sacrifice all your Bonus Damage, dealing 3 damage to all enemies for each stack…" at bounding box center [250, 194] width 65 height 25
click at [255, 190] on div "Sacrifice all your Bonus Damage, dealing 3 damage to all enemies for each stack…" at bounding box center [250, 195] width 58 height 16
click at [256, 188] on div "Sacrifice all your Bonus Damage, dealing 3 damage to all enemies for each stack…" at bounding box center [250, 195] width 58 height 16
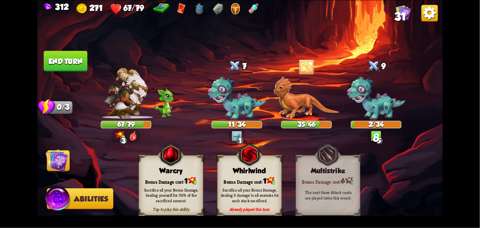
click at [255, 188] on div "Sacrifice all your Bonus Damage, dealing 3 damage to all enemies for each stack…" at bounding box center [250, 195] width 58 height 16
click at [252, 188] on div "Sacrifice all your Bonus Damage, dealing 3 damage to all enemies for each stack…" at bounding box center [250, 195] width 58 height 16
click at [249, 188] on div "Sacrifice all your Bonus Damage, dealing 3 damage to all enemies for each stack…" at bounding box center [250, 195] width 58 height 16
click at [246, 190] on div "Sacrifice all your Bonus Damage, dealing 3 damage to all enemies for each stack…" at bounding box center [250, 195] width 58 height 16
click at [249, 190] on div "Sacrifice all your Bonus Damage, dealing 3 damage to all enemies for each stack…" at bounding box center [250, 195] width 58 height 16
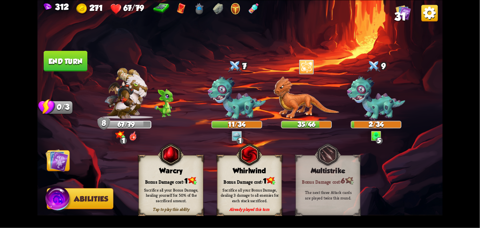
click at [252, 190] on div "Sacrifice all your Bonus Damage, dealing 3 damage to all enemies for each stack…" at bounding box center [250, 195] width 58 height 16
click at [59, 166] on img at bounding box center [57, 160] width 23 height 23
click at [57, 162] on img at bounding box center [57, 160] width 23 height 23
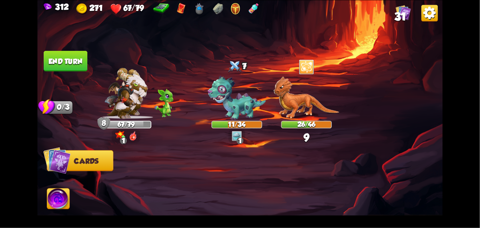
click at [73, 57] on button "End turn" at bounding box center [65, 61] width 45 height 21
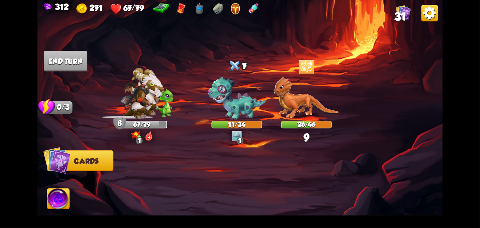
click at [66, 79] on img at bounding box center [239, 114] width 405 height 228
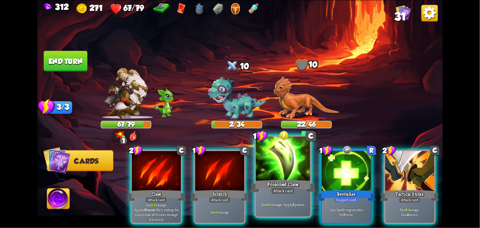
click at [280, 187] on div "Poisoned Claw" at bounding box center [282, 185] width 65 height 14
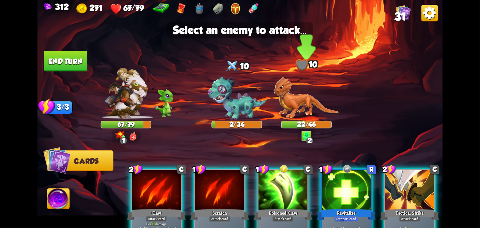
click at [313, 91] on img at bounding box center [307, 97] width 66 height 43
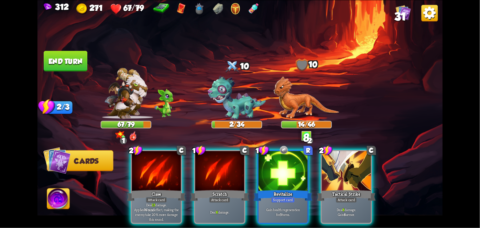
click at [357, 207] on p "Deal 8 damage. Gain 8 armor." at bounding box center [346, 212] width 46 height 10
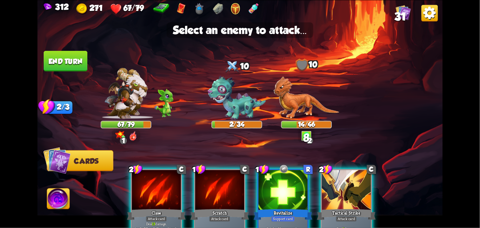
click at [240, 102] on img at bounding box center [237, 98] width 58 height 45
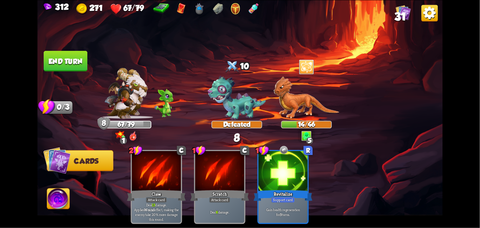
click at [51, 70] on button "End turn" at bounding box center [66, 61] width 44 height 21
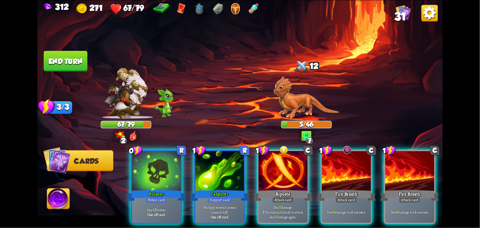
click at [416, 189] on div "Fire Breath" at bounding box center [409, 195] width 59 height 13
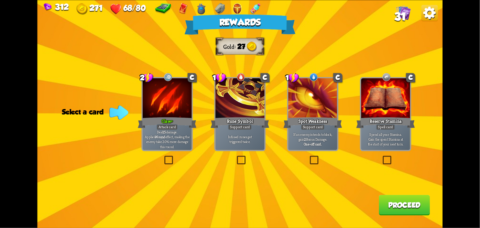
click at [175, 135] on p "Deal 15 damage. Applies Wound effect, making the enemy take 20% more damage thi…" at bounding box center [167, 139] width 46 height 19
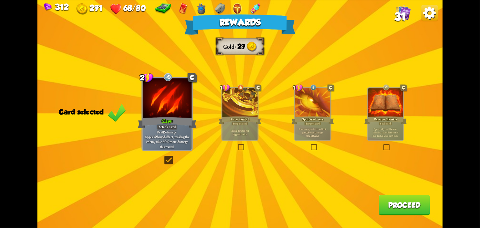
click at [411, 200] on button "Proceed" at bounding box center [404, 205] width 51 height 21
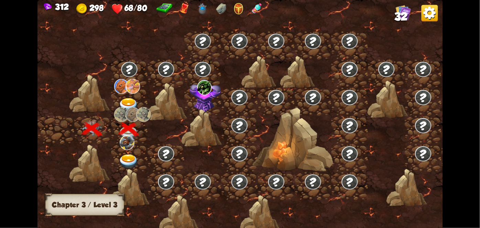
click at [479, 81] on div "312 298 68/80 32 Chapter III Chapter 3 / Level 3" at bounding box center [240, 114] width 480 height 228
click at [131, 103] on img at bounding box center [128, 105] width 20 height 15
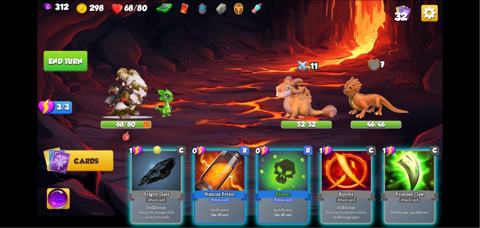
click at [140, 205] on p "Deal 12 damage. Reduce the damage of this card by 2 this battle." at bounding box center [156, 212] width 46 height 14
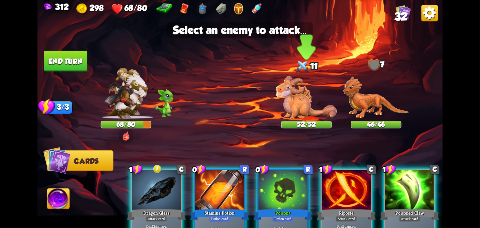
click at [307, 92] on img at bounding box center [306, 97] width 61 height 43
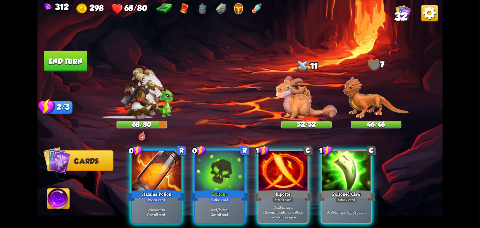
click at [153, 201] on div "Gain 1 Stamina. One-off card." at bounding box center [156, 211] width 49 height 21
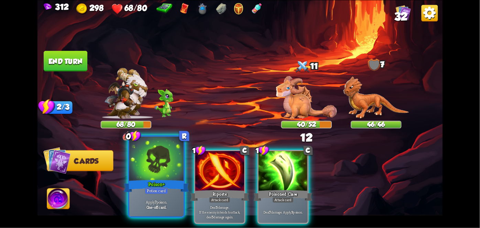
click at [165, 189] on div "Potion card" at bounding box center [156, 190] width 23 height 7
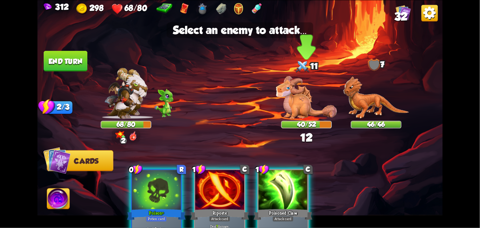
click at [303, 103] on img at bounding box center [306, 97] width 61 height 43
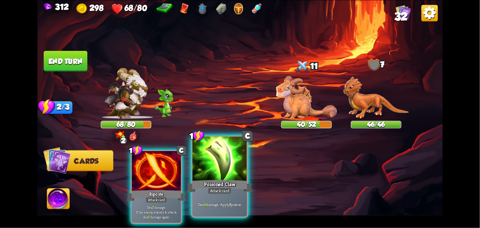
click at [222, 170] on div at bounding box center [220, 159] width 54 height 46
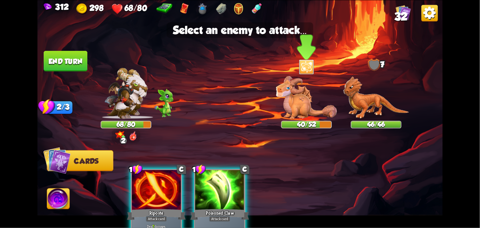
click at [310, 96] on img at bounding box center [306, 97] width 61 height 43
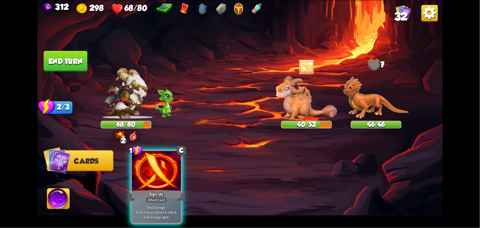
click at [16, 59] on div "312 298 68/80 32 Select an enemy to attack... You don't have enough stamina to …" at bounding box center [240, 114] width 480 height 228
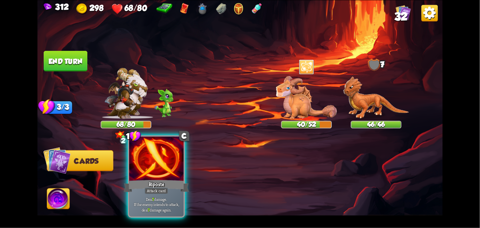
click at [147, 191] on div "Attack card" at bounding box center [156, 190] width 24 height 7
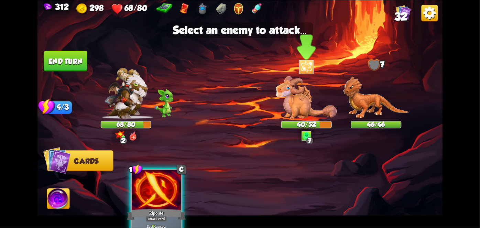
click at [307, 95] on img at bounding box center [306, 97] width 61 height 43
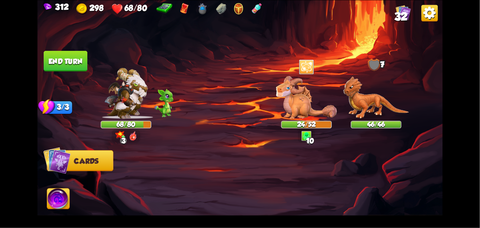
click at [69, 67] on button "End turn" at bounding box center [66, 61] width 44 height 21
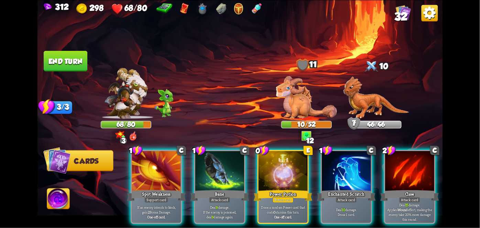
click at [271, 189] on div "Power Potion" at bounding box center [283, 195] width 59 height 13
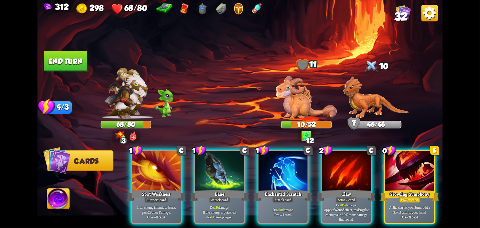
click at [425, 176] on div at bounding box center [409, 171] width 49 height 41
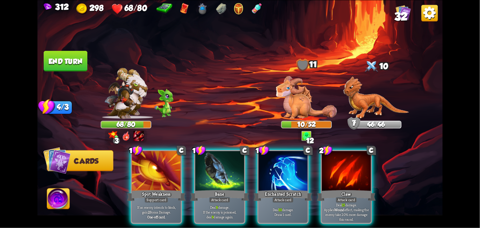
click at [283, 178] on div at bounding box center [283, 171] width 49 height 41
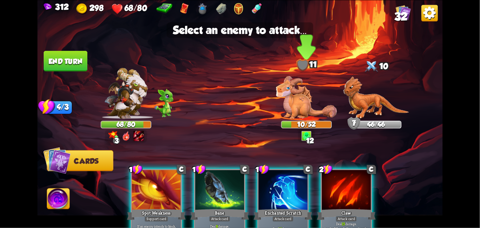
click at [310, 102] on img at bounding box center [306, 97] width 61 height 43
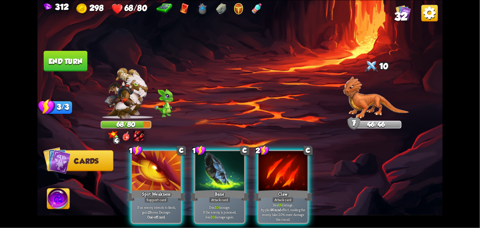
click at [217, 177] on div at bounding box center [219, 171] width 49 height 41
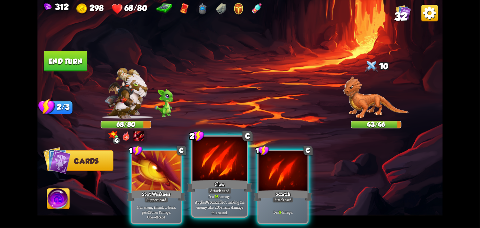
click at [228, 176] on div at bounding box center [220, 159] width 54 height 46
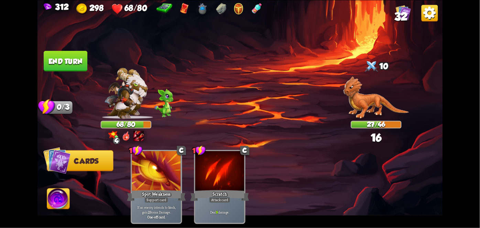
click at [62, 61] on button "End turn" at bounding box center [65, 61] width 45 height 21
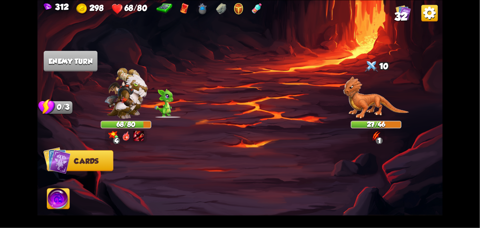
click at [51, 201] on img at bounding box center [58, 199] width 22 height 23
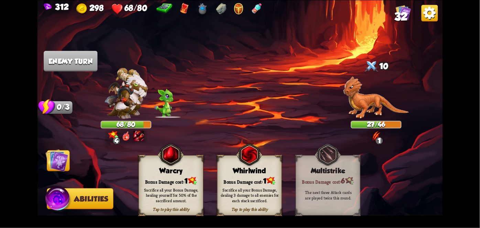
click at [266, 190] on div "Sacrifice all your Bonus Damage, dealing 3 damage to all enemies for each stack…" at bounding box center [250, 195] width 58 height 16
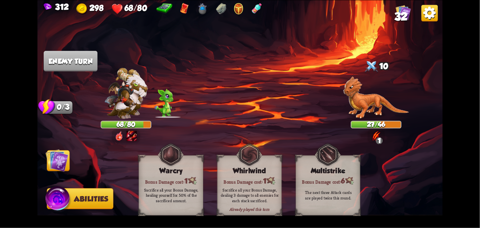
click at [269, 182] on img at bounding box center [270, 181] width 9 height 8
click at [265, 187] on div "Sacrifice all your Bonus Damage, dealing 3 damage to all enemies for each stack…" at bounding box center [250, 195] width 58 height 16
click at [261, 189] on div "Sacrifice all your Bonus Damage, dealing 3 damage to all enemies for each stack…" at bounding box center [250, 195] width 58 height 16
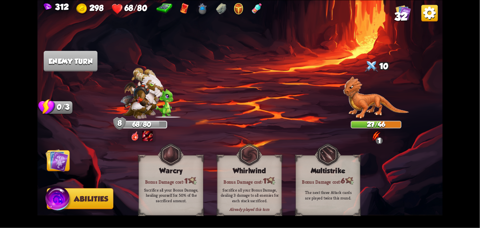
click at [255, 190] on div "Sacrifice all your Bonus Damage, dealing 3 damage to all enemies for each stack…" at bounding box center [250, 195] width 58 height 16
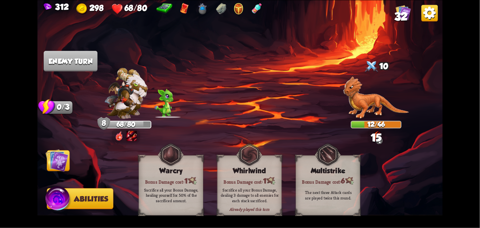
click at [256, 190] on div "Sacrifice all your Bonus Damage, dealing 3 damage to all enemies for each stack…" at bounding box center [250, 195] width 58 height 16
click at [257, 186] on div "Sacrifice all your Bonus Damage, dealing 3 damage to all enemies for each stack…" at bounding box center [250, 194] width 65 height 25
click at [257, 187] on div "Sacrifice all your Bonus Damage, dealing 3 damage to all enemies for each stack…" at bounding box center [250, 195] width 58 height 16
click at [258, 187] on div "Sacrifice all your Bonus Damage, dealing 3 damage to all enemies for each stack…" at bounding box center [250, 194] width 65 height 25
click at [55, 162] on img at bounding box center [57, 160] width 23 height 23
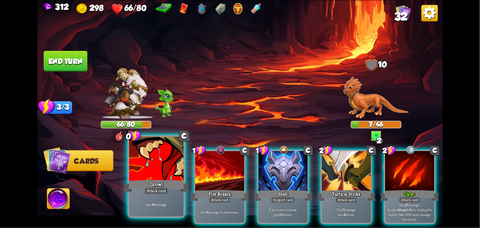
click at [154, 160] on div at bounding box center [156, 159] width 54 height 46
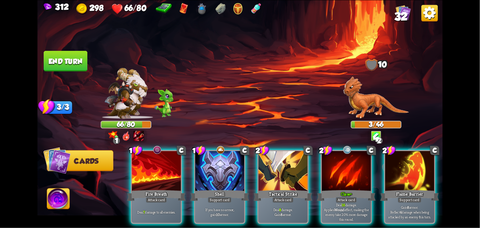
click at [288, 197] on div "Attack card" at bounding box center [282, 200] width 21 height 6
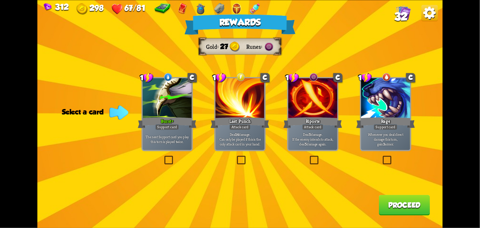
click at [313, 87] on div at bounding box center [312, 98] width 49 height 41
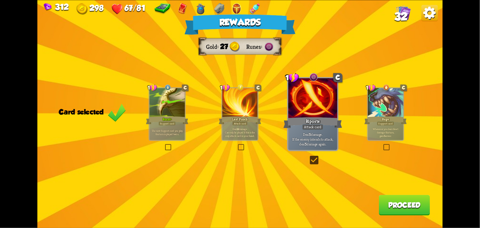
click at [419, 197] on button "Proceed" at bounding box center [404, 205] width 51 height 21
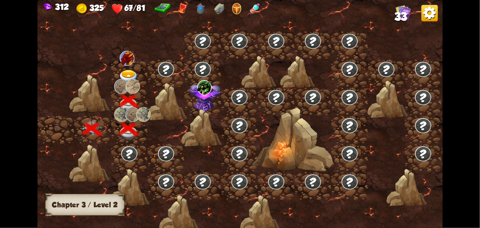
click at [129, 58] on img at bounding box center [127, 58] width 14 height 15
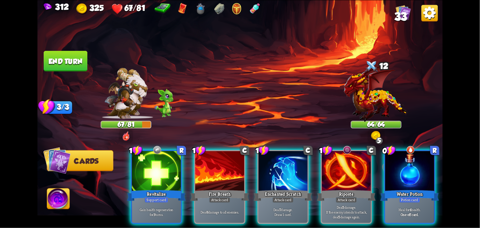
click at [413, 197] on div "Potion card" at bounding box center [409, 200] width 21 height 6
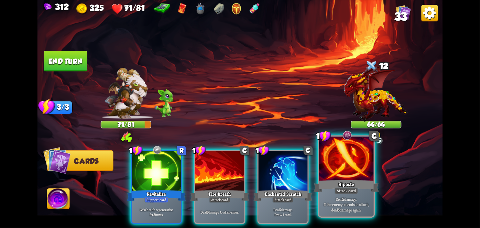
click at [360, 182] on div "Riposte" at bounding box center [346, 185] width 65 height 14
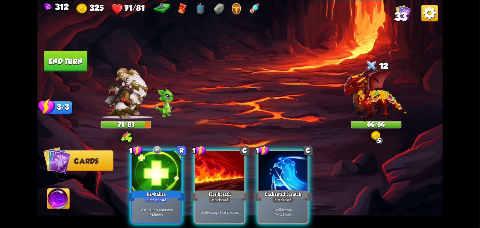
click at [284, 197] on div "Attack card" at bounding box center [282, 200] width 21 height 6
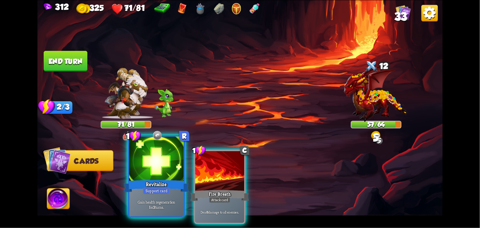
click at [151, 199] on div "Gain health regeneration for 3 turns." at bounding box center [156, 205] width 54 height 24
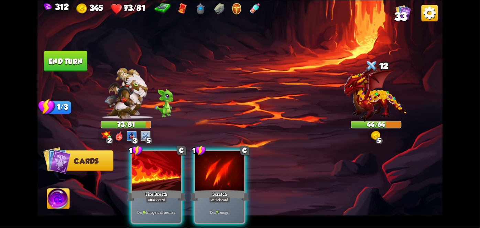
click at [134, 168] on div at bounding box center [156, 171] width 49 height 41
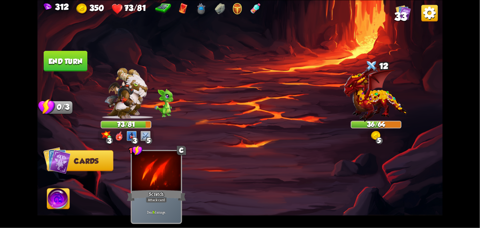
click at [61, 70] on button "End turn" at bounding box center [65, 61] width 44 height 21
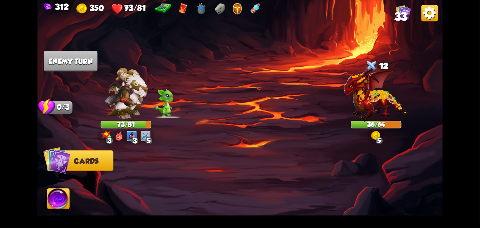
click at [50, 211] on img at bounding box center [58, 199] width 22 height 23
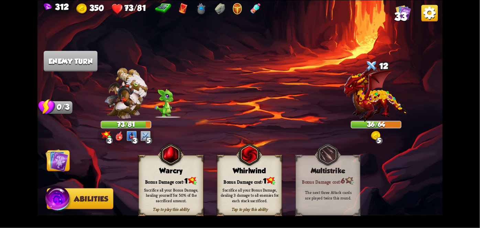
click at [55, 200] on img at bounding box center [58, 200] width 27 height 28
click at [263, 173] on div "Whirlwind" at bounding box center [250, 170] width 64 height 8
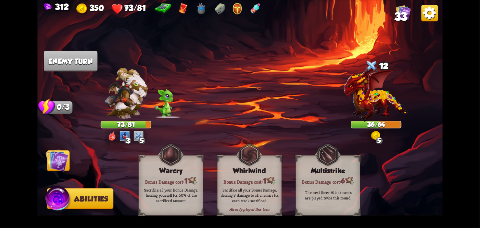
click at [253, 179] on div "Bonus Damage cost: 1" at bounding box center [250, 180] width 64 height 9
click at [262, 179] on div "Bonus Damage cost: 1" at bounding box center [250, 180] width 64 height 9
click at [261, 178] on div "Bonus Damage cost: 1" at bounding box center [250, 180] width 64 height 9
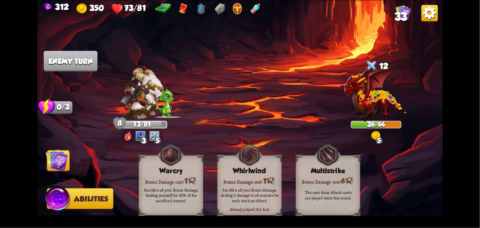
click at [258, 179] on div "Bonus Damage cost: 1" at bounding box center [250, 180] width 64 height 9
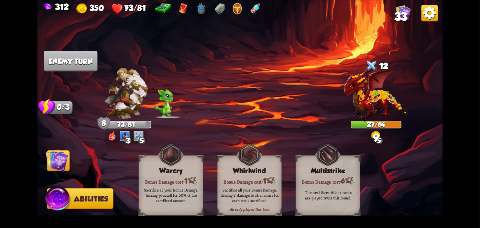
click at [259, 179] on div "Bonus Damage cost: 1" at bounding box center [250, 180] width 64 height 9
click at [261, 176] on div "Bonus Damage cost: 1" at bounding box center [250, 180] width 64 height 9
click at [60, 165] on img at bounding box center [57, 160] width 23 height 23
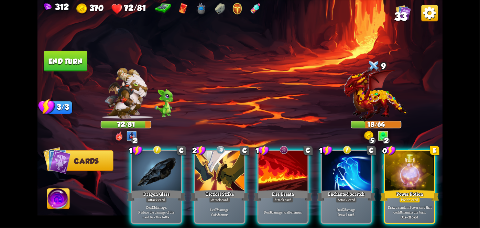
click at [147, 189] on div "Dragon Glass" at bounding box center [156, 195] width 59 height 13
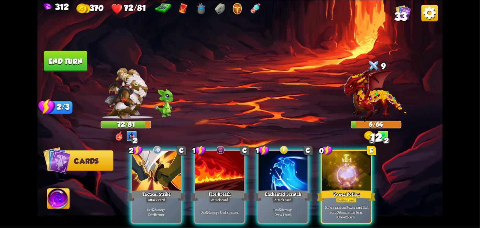
click at [278, 189] on div "Enchanted Scratch" at bounding box center [283, 195] width 59 height 13
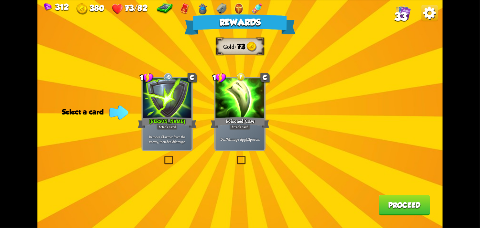
click at [166, 114] on div at bounding box center [167, 98] width 49 height 41
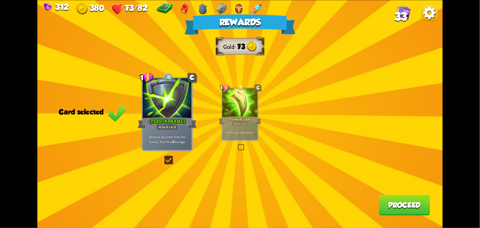
click at [428, 196] on button "Proceed" at bounding box center [404, 205] width 51 height 21
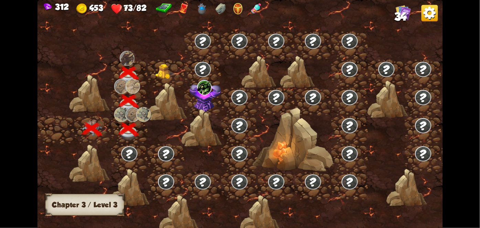
click at [158, 66] on img at bounding box center [165, 71] width 20 height 15
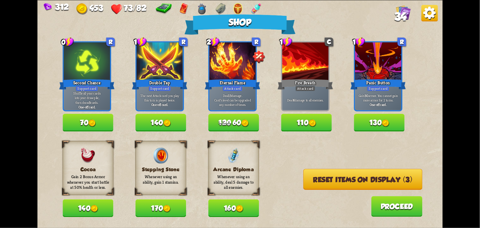
click at [159, 115] on button "140" at bounding box center [160, 123] width 51 height 18
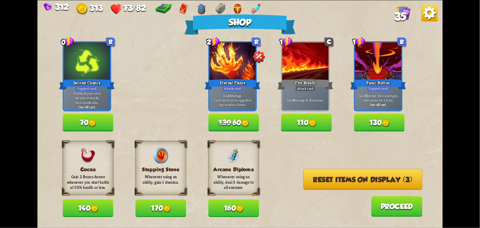
click at [400, 170] on button "Reset items on display (3)" at bounding box center [362, 179] width 119 height 21
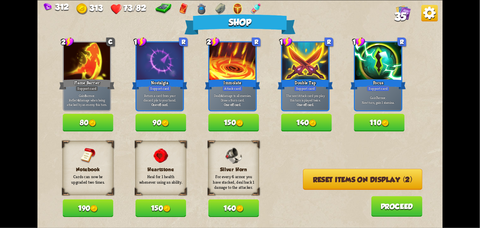
click at [384, 124] on img at bounding box center [385, 123] width 8 height 8
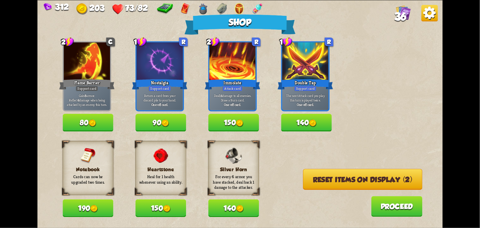
click at [402, 178] on button "Reset items on display (2)" at bounding box center [362, 179] width 119 height 21
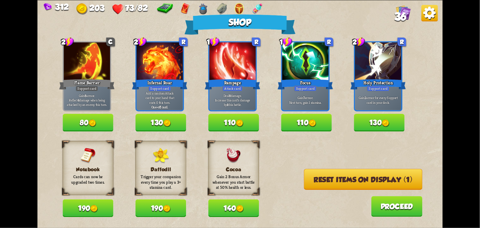
click at [77, 214] on button "190" at bounding box center [88, 208] width 51 height 18
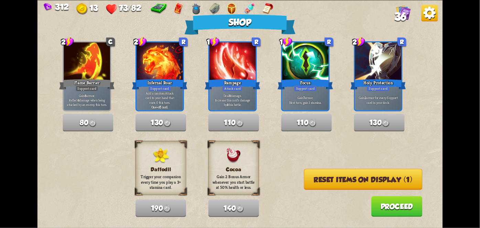
click at [412, 176] on button "Reset items on display (1)" at bounding box center [363, 179] width 118 height 21
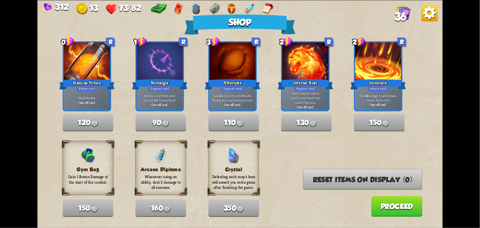
click at [413, 212] on button "Proceed" at bounding box center [396, 206] width 51 height 21
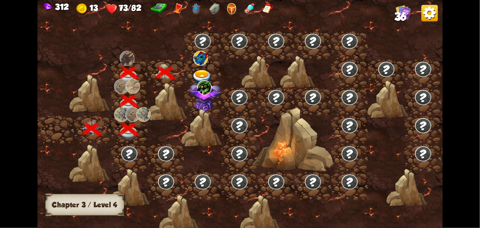
click at [204, 49] on div at bounding box center [202, 45] width 37 height 28
click at [201, 68] on div at bounding box center [202, 73] width 37 height 28
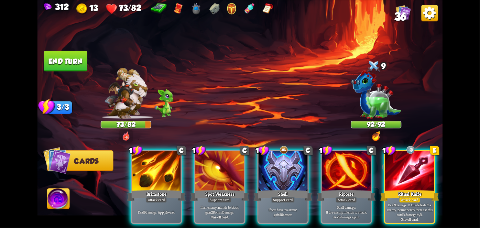
click at [144, 201] on div "Deal 6 damage. Apply 1 weak." at bounding box center [156, 211] width 49 height 21
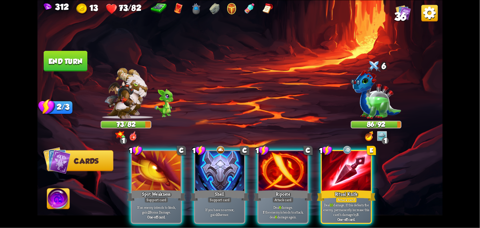
click at [363, 189] on div "Ritual Knife" at bounding box center [346, 195] width 59 height 13
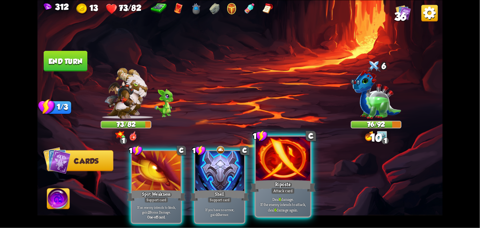
click at [294, 190] on div "Attack card" at bounding box center [283, 190] width 24 height 7
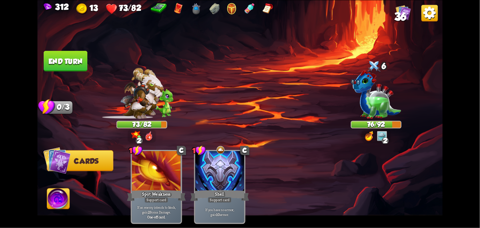
click at [67, 57] on button "End turn" at bounding box center [65, 61] width 45 height 21
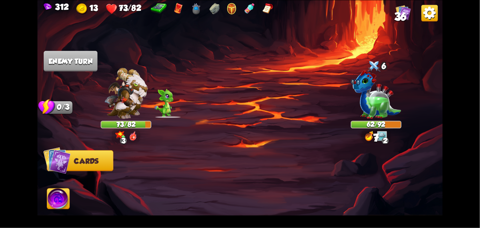
click at [57, 194] on img at bounding box center [58, 199] width 22 height 23
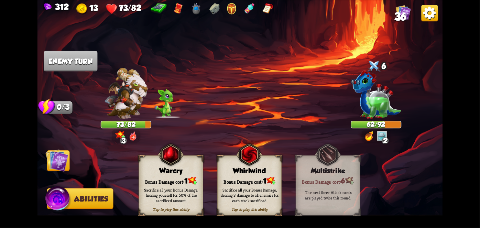
click at [270, 185] on div "Sacrifice all your Bonus Damage, dealing 3 damage to all enemies for each stack…" at bounding box center [250, 194] width 65 height 25
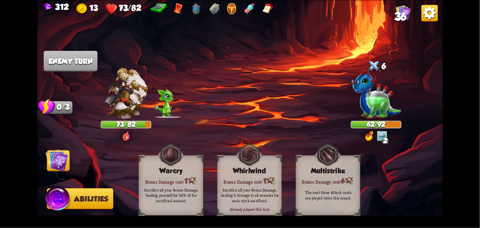
click at [254, 184] on div "Sacrifice all your Bonus Damage, dealing 3 damage to all enemies for each stack…" at bounding box center [250, 194] width 65 height 25
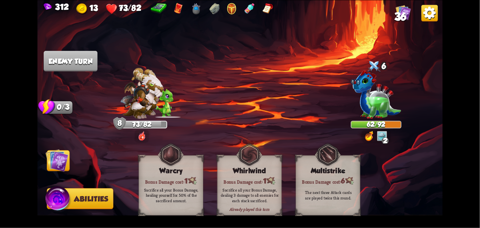
click at [40, 158] on img at bounding box center [239, 114] width 405 height 228
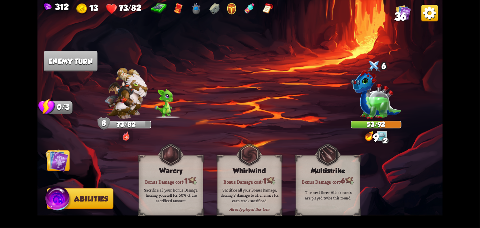
click at [55, 171] on img at bounding box center [57, 160] width 23 height 23
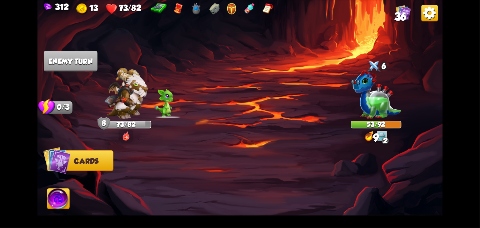
click at [52, 167] on img at bounding box center [57, 160] width 28 height 28
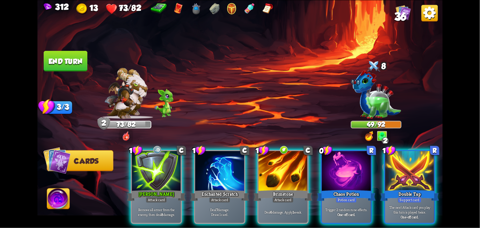
click at [393, 177] on div at bounding box center [409, 171] width 49 height 41
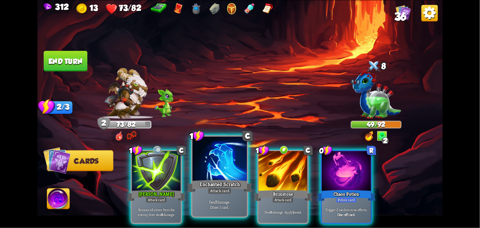
click at [215, 186] on div "Enchanted Scratch" at bounding box center [219, 185] width 65 height 14
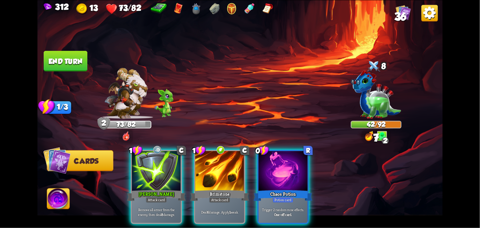
click at [292, 197] on div "Potion card" at bounding box center [283, 200] width 21 height 6
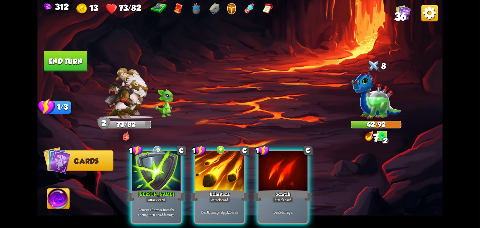
click at [217, 201] on div "Deal 6 damage. Apply 1 weak." at bounding box center [219, 211] width 49 height 21
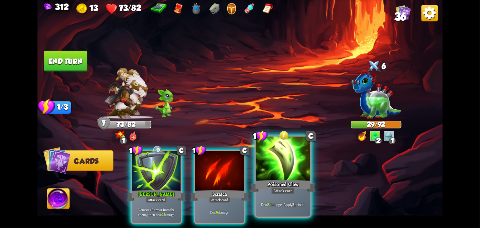
click at [287, 172] on div at bounding box center [283, 159] width 54 height 46
click at [286, 167] on div "1 [PERSON_NAME] Attack card Remove all armor from the enemy, then deal 9 damage…" at bounding box center [280, 177] width 324 height 101
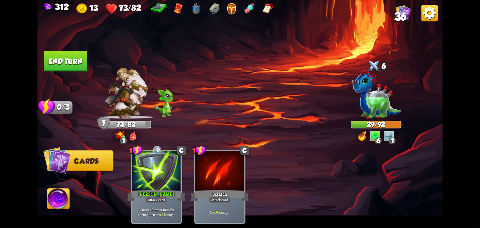
click at [290, 171] on div "1 [PERSON_NAME] Attack card Remove all armor from the enemy, then deal 9 damage…" at bounding box center [280, 177] width 324 height 101
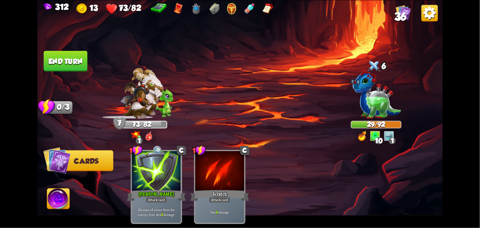
click at [56, 57] on button "End turn" at bounding box center [65, 61] width 45 height 21
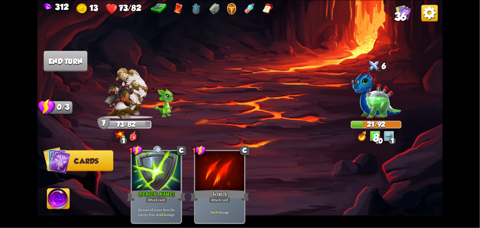
click at [56, 75] on img at bounding box center [239, 114] width 405 height 228
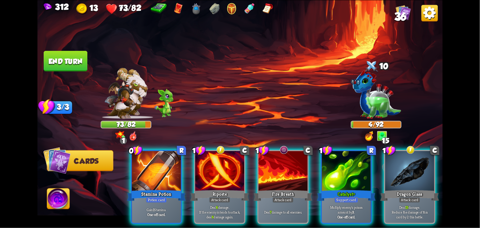
click at [154, 171] on div at bounding box center [156, 171] width 49 height 41
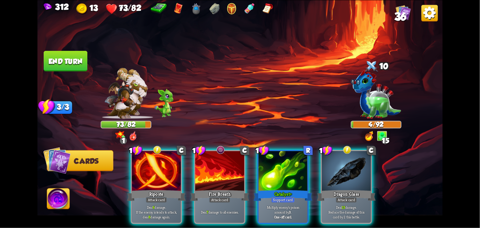
click at [157, 176] on div at bounding box center [156, 171] width 49 height 41
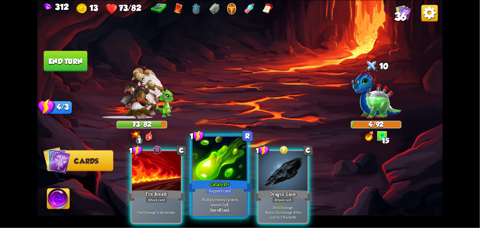
click at [199, 188] on div "Catalyst+" at bounding box center [219, 185] width 65 height 14
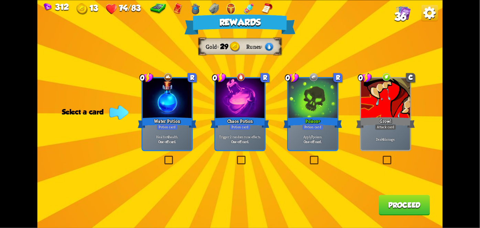
click at [250, 125] on div "Chaos Potion" at bounding box center [239, 122] width 59 height 13
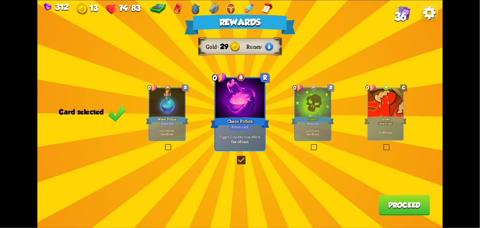
click at [419, 214] on button "Proceed" at bounding box center [404, 205] width 51 height 21
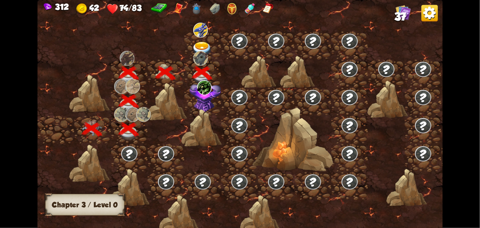
click at [208, 31] on div at bounding box center [202, 45] width 37 height 28
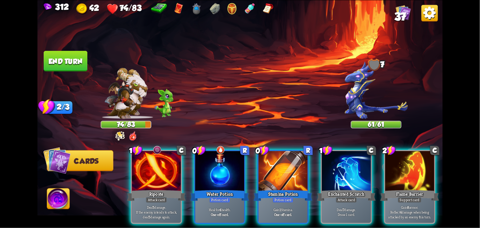
click at [278, 197] on div "Potion card" at bounding box center [283, 200] width 21 height 6
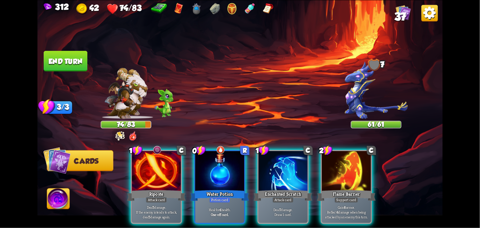
click at [220, 197] on div "Potion card" at bounding box center [219, 200] width 21 height 6
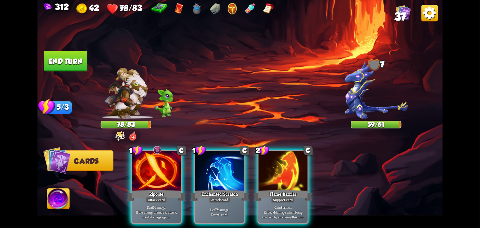
click at [221, 189] on div "Enchanted Scratch" at bounding box center [219, 195] width 59 height 13
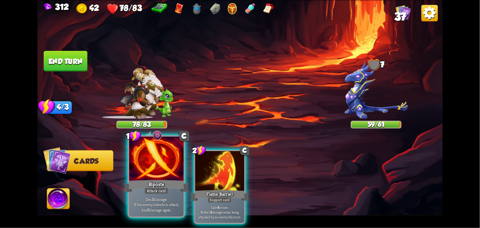
click at [153, 189] on div "Attack card" at bounding box center [156, 190] width 24 height 7
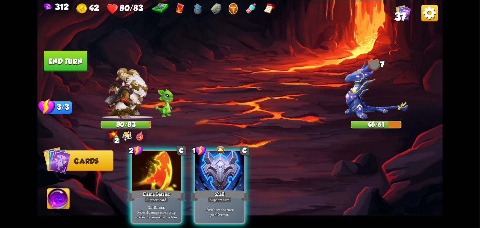
click at [65, 65] on button "End turn" at bounding box center [66, 61] width 44 height 21
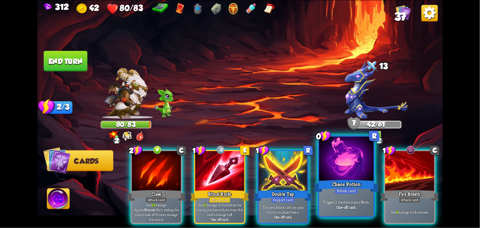
click at [350, 162] on div at bounding box center [346, 159] width 54 height 46
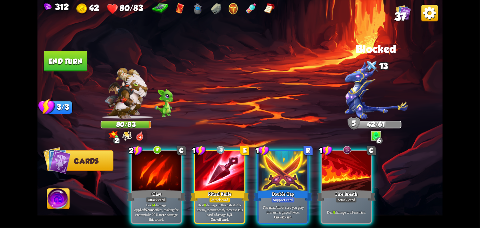
click at [287, 189] on div "Double Tap" at bounding box center [283, 195] width 59 height 13
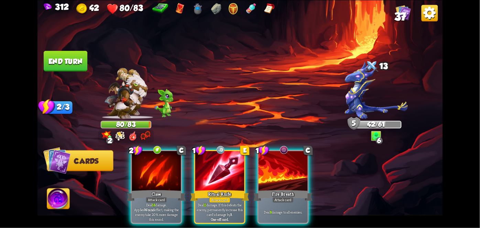
click at [223, 189] on div "Ritual Knife" at bounding box center [219, 195] width 59 height 13
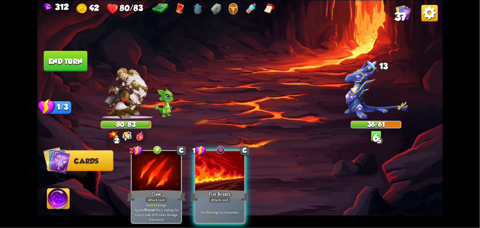
click at [225, 189] on div "Fire Breath" at bounding box center [219, 195] width 59 height 13
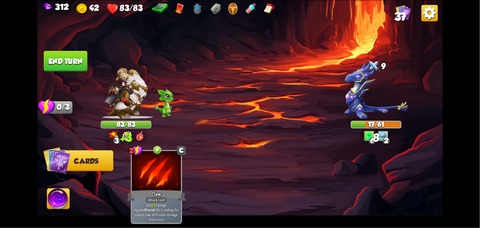
click at [59, 198] on img at bounding box center [58, 199] width 22 height 23
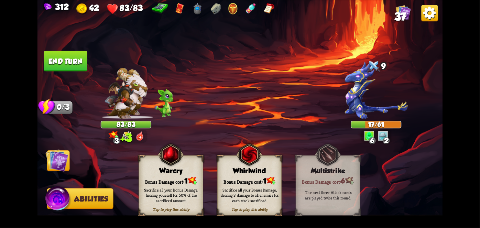
click at [248, 176] on div "Bonus Damage cost: 1" at bounding box center [250, 180] width 64 height 9
click at [253, 177] on div "Bonus Damage cost: 1" at bounding box center [250, 180] width 64 height 9
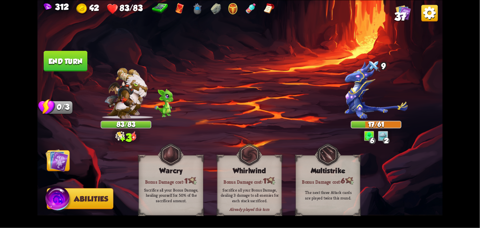
click at [258, 178] on div "Bonus Damage cost: 1" at bounding box center [250, 180] width 64 height 9
click at [256, 178] on div "Bonus Damage cost: 1" at bounding box center [250, 180] width 64 height 9
click at [258, 185] on div "Sacrifice all your Bonus Damage, dealing 3 damage to all enemies for each stack…" at bounding box center [250, 194] width 65 height 25
click at [55, 170] on img at bounding box center [57, 160] width 23 height 23
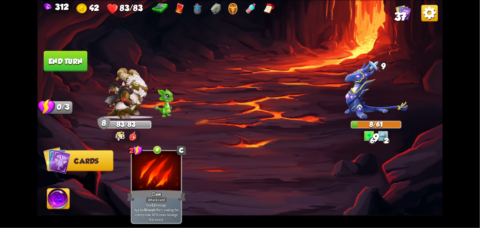
click at [61, 66] on button "End turn" at bounding box center [66, 61] width 44 height 21
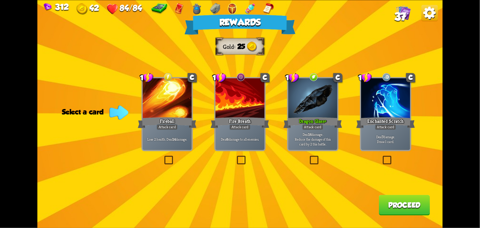
click at [241, 145] on div "Deal 6 damage to all enemies." at bounding box center [240, 139] width 49 height 21
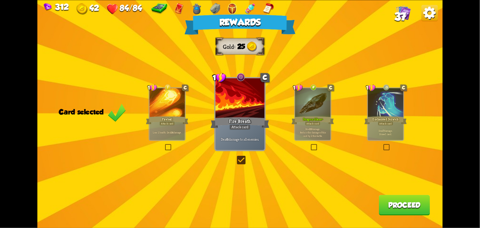
click at [413, 203] on button "Proceed" at bounding box center [404, 205] width 51 height 21
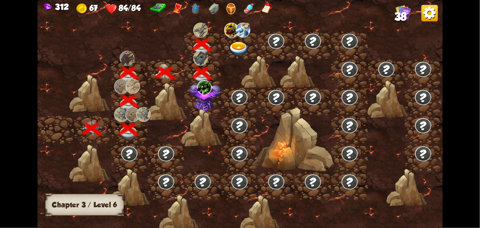
click at [239, 40] on div at bounding box center [239, 45] width 37 height 28
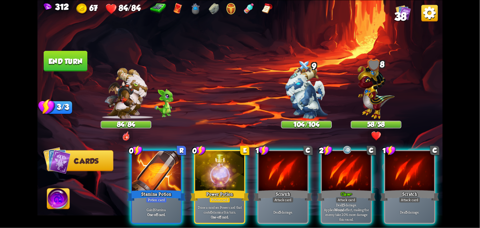
click at [160, 189] on div "Stamina Potion" at bounding box center [156, 195] width 59 height 13
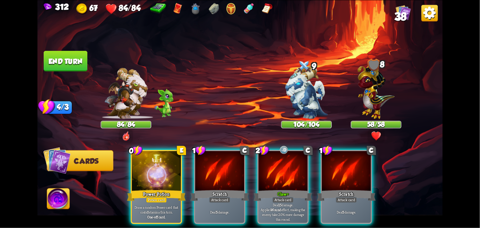
click at [160, 173] on div at bounding box center [156, 171] width 49 height 41
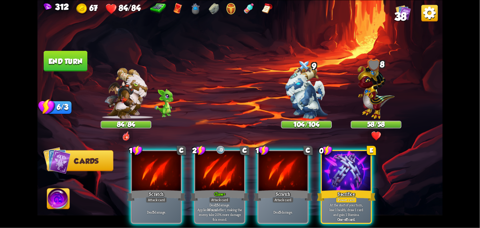
click at [360, 175] on div at bounding box center [346, 171] width 49 height 41
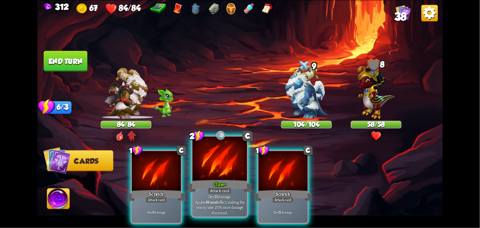
click at [230, 174] on div at bounding box center [220, 159] width 54 height 46
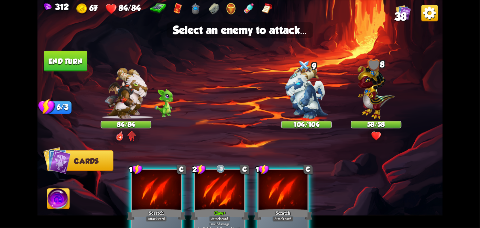
click at [222, 175] on div at bounding box center [219, 190] width 49 height 41
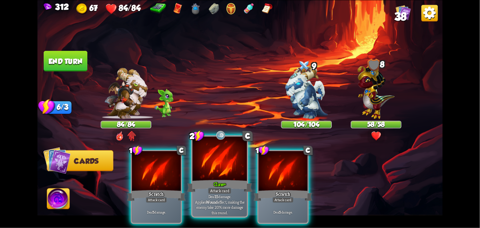
click at [226, 179] on div "Claw+" at bounding box center [219, 185] width 65 height 14
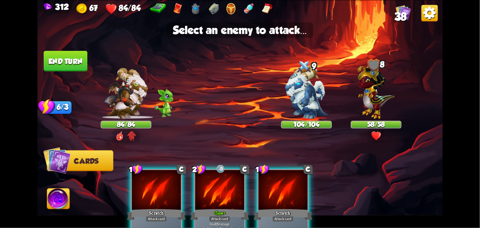
click at [315, 91] on img at bounding box center [306, 92] width 42 height 53
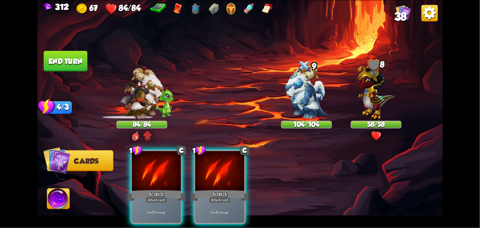
click at [227, 189] on div "Scratch" at bounding box center [219, 195] width 59 height 13
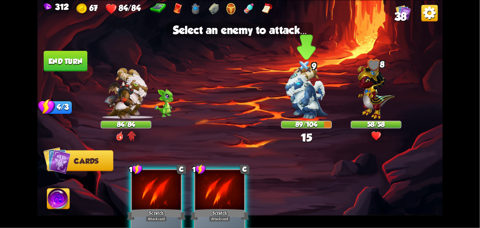
click at [304, 91] on img at bounding box center [306, 92] width 42 height 53
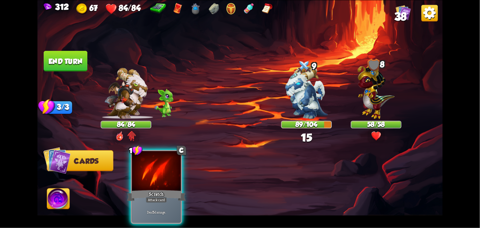
click at [140, 189] on div "Scratch" at bounding box center [156, 195] width 59 height 13
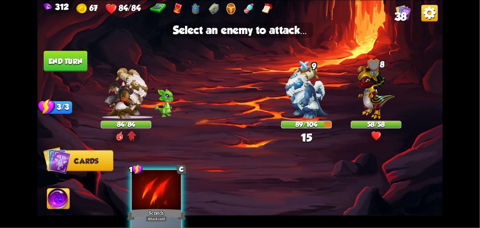
click at [292, 85] on img at bounding box center [306, 92] width 42 height 53
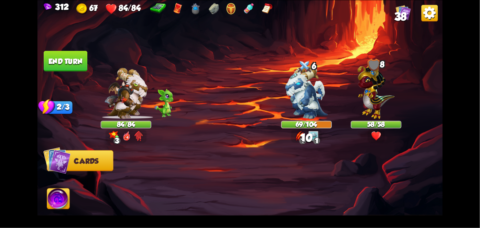
click at [61, 67] on button "End turn" at bounding box center [66, 61] width 44 height 21
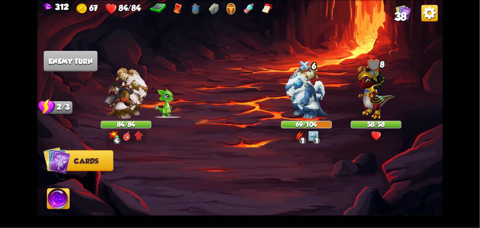
click at [55, 197] on img at bounding box center [58, 199] width 22 height 23
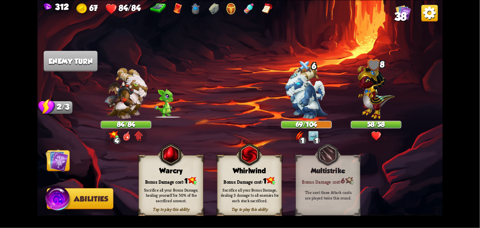
click at [261, 179] on div "Bonus Damage cost: 1" at bounding box center [250, 180] width 64 height 9
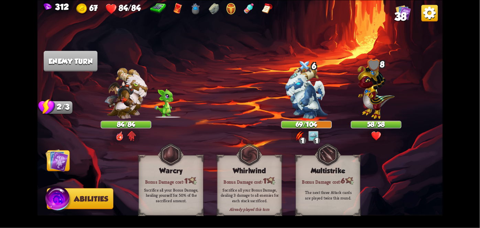
click at [253, 185] on div "Sacrifice all your Bonus Damage, dealing 3 damage to all enemies for each stack…" at bounding box center [250, 194] width 65 height 25
click at [255, 186] on div "Sacrifice all your Bonus Damage, dealing 3 damage to all enemies for each stack…" at bounding box center [250, 194] width 65 height 25
click at [256, 195] on div "Sacrifice all your Bonus Damage, dealing 3 damage to all enemies for each stack…" at bounding box center [250, 195] width 58 height 16
click at [259, 189] on div "Sacrifice all your Bonus Damage, dealing 3 damage to all enemies for each stack…" at bounding box center [250, 195] width 58 height 16
click at [256, 193] on div "Sacrifice all your Bonus Damage, dealing 3 damage to all enemies for each stack…" at bounding box center [250, 195] width 58 height 16
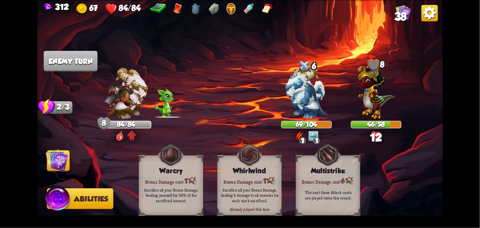
click at [47, 166] on img at bounding box center [57, 160] width 23 height 23
click at [48, 169] on img at bounding box center [57, 160] width 23 height 23
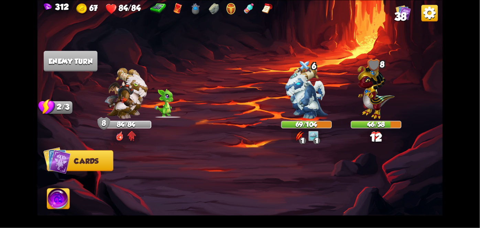
click at [52, 169] on img at bounding box center [57, 160] width 28 height 28
click at [50, 167] on img at bounding box center [57, 160] width 28 height 28
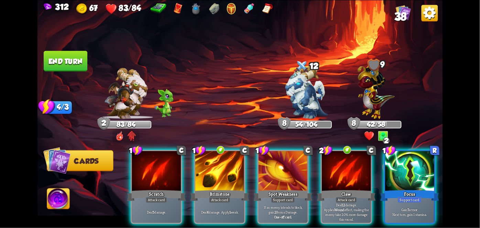
click at [223, 197] on div "Attack card" at bounding box center [219, 200] width 21 height 6
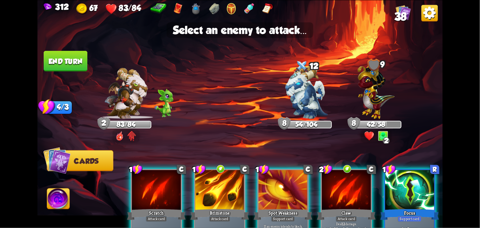
click at [307, 91] on img at bounding box center [306, 92] width 42 height 53
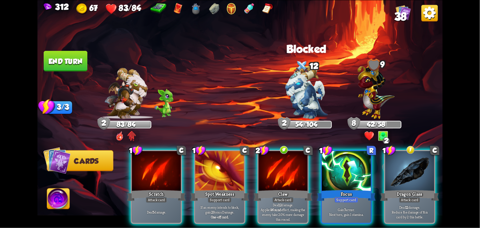
click at [347, 189] on div "Focus" at bounding box center [346, 195] width 59 height 13
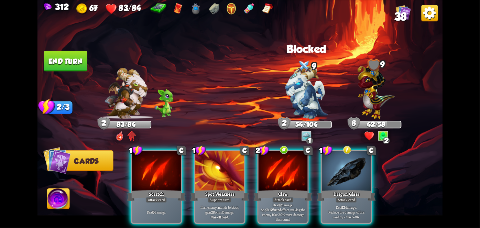
click at [309, 85] on img at bounding box center [306, 92] width 42 height 53
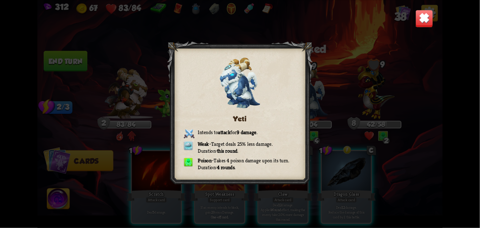
click at [418, 20] on img at bounding box center [424, 19] width 18 height 18
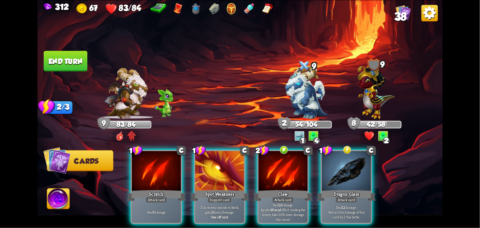
click at [351, 201] on div "Deal 12 damage. Reduce the damage of this card by 2 this battle." at bounding box center [346, 211] width 49 height 21
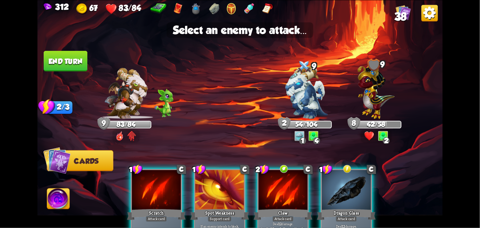
click at [306, 91] on img at bounding box center [306, 92] width 42 height 53
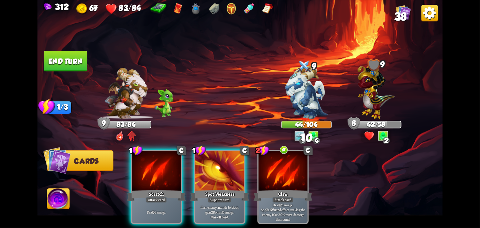
click at [155, 210] on p "Deal 5 damage." at bounding box center [156, 212] width 46 height 5
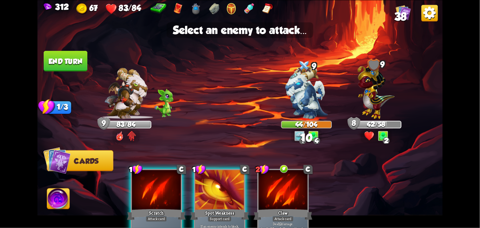
click at [303, 105] on img at bounding box center [306, 92] width 42 height 53
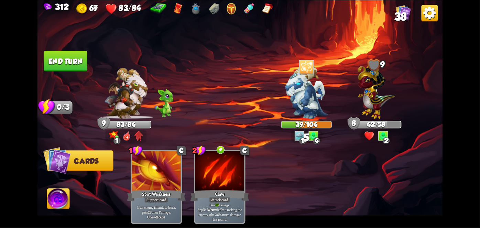
click at [63, 70] on button "End turn" at bounding box center [66, 61] width 44 height 21
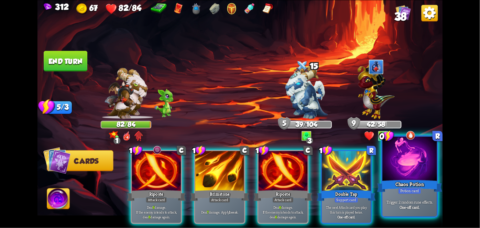
click at [417, 186] on div "Chaos Potion" at bounding box center [409, 185] width 65 height 14
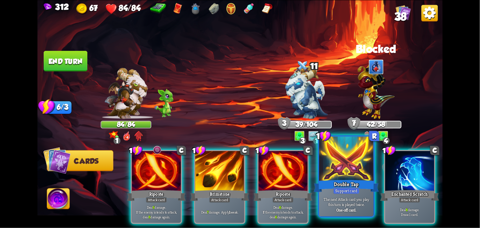
click at [349, 193] on div "Support card" at bounding box center [346, 190] width 26 height 7
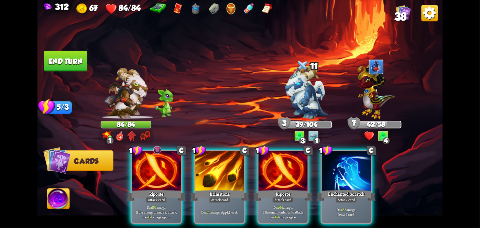
click at [165, 205] on p "Deal 6 damage. If the enemy intends to attack, deal 6 damage again." at bounding box center [156, 212] width 46 height 14
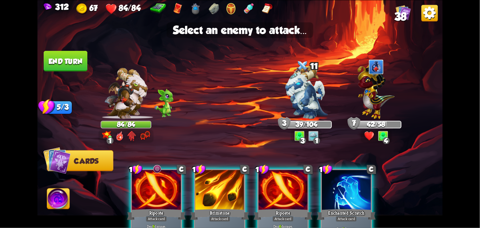
click at [325, 86] on img at bounding box center [306, 92] width 42 height 53
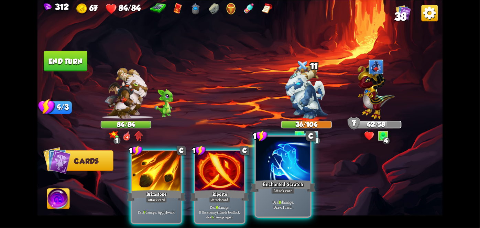
click at [292, 193] on div "Attack card" at bounding box center [283, 190] width 24 height 7
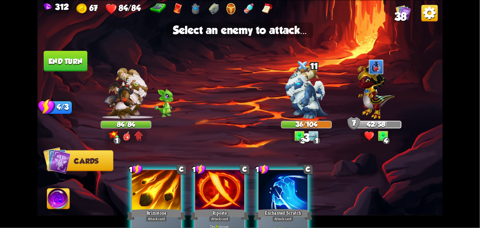
click at [311, 94] on img at bounding box center [306, 92] width 42 height 53
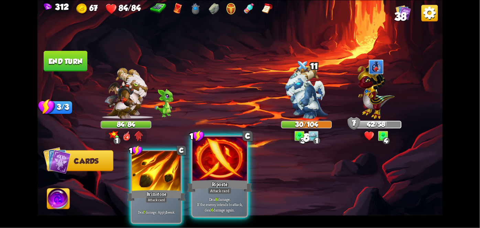
click at [218, 200] on p "Deal 6 damage. If the enemy intends to attack, deal 6 damage again." at bounding box center [220, 204] width 52 height 16
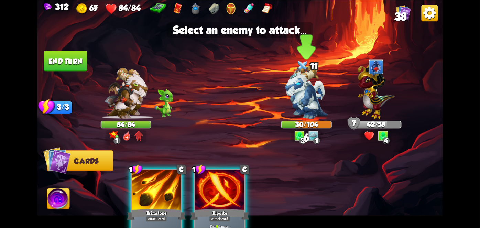
click at [310, 95] on img at bounding box center [306, 92] width 42 height 53
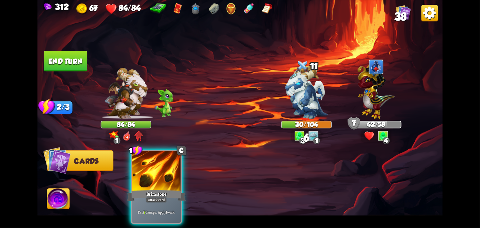
click at [157, 197] on div "Attack card" at bounding box center [156, 200] width 21 height 6
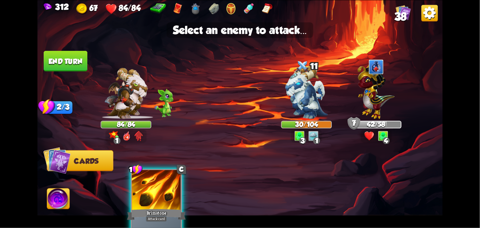
click at [310, 96] on img at bounding box center [306, 92] width 42 height 53
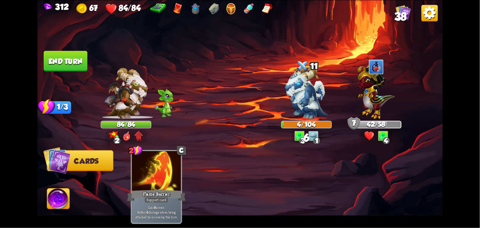
click at [54, 53] on button "End turn" at bounding box center [65, 61] width 45 height 21
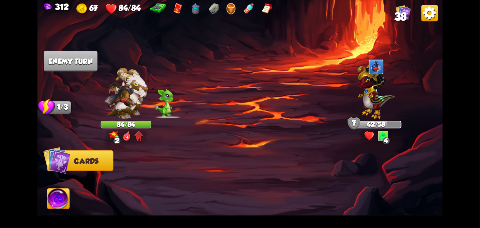
click at [59, 204] on img at bounding box center [58, 199] width 22 height 23
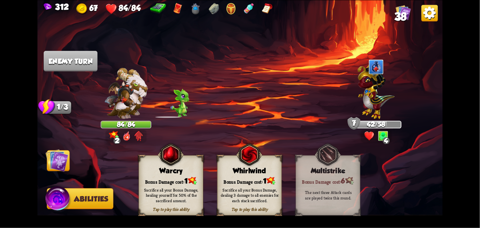
click at [253, 186] on div "Sacrifice all your Bonus Damage, dealing 3 damage to all enemies for each stack…" at bounding box center [250, 194] width 65 height 25
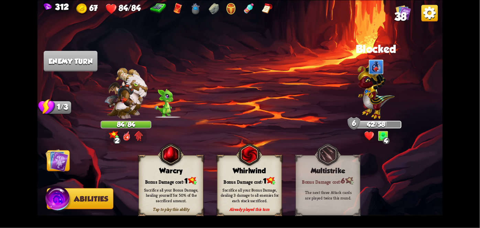
click at [257, 193] on div "Sacrifice all your Bonus Damage, dealing 3 damage to all enemies for each stack…" at bounding box center [250, 195] width 58 height 16
click at [264, 185] on div "Sacrifice all your Bonus Damage, dealing 3 damage to all enemies for each stack…" at bounding box center [250, 194] width 65 height 25
click at [267, 188] on div "Sacrifice all your Bonus Damage, dealing 3 damage to all enemies for each stack…" at bounding box center [250, 195] width 58 height 16
click at [261, 193] on div "Sacrifice all your Bonus Damage, dealing 3 damage to all enemies for each stack…" at bounding box center [250, 195] width 58 height 16
click at [260, 198] on div "Sacrifice all your Bonus Damage, dealing 3 damage to all enemies for each stack…" at bounding box center [250, 195] width 58 height 16
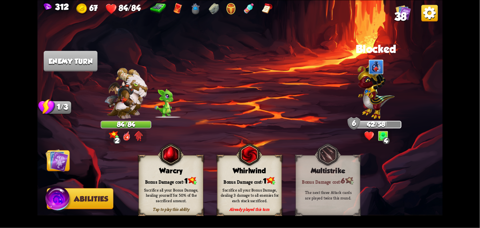
click at [259, 201] on div "Sacrifice all your Bonus Damage, dealing 3 damage to all enemies for each stack…" at bounding box center [250, 195] width 58 height 16
click at [265, 198] on div "Sacrifice all your Bonus Damage, dealing 3 damage to all enemies for each stack…" at bounding box center [250, 195] width 58 height 16
click at [265, 195] on div "Sacrifice all your Bonus Damage, dealing 3 damage to all enemies for each stack…" at bounding box center [250, 195] width 58 height 16
click at [259, 199] on div "Sacrifice all your Bonus Damage, dealing 3 damage to all enemies for each stack…" at bounding box center [250, 195] width 58 height 16
click at [260, 197] on div "Sacrifice all your Bonus Damage, dealing 3 damage to all enemies for each stack…" at bounding box center [250, 195] width 58 height 16
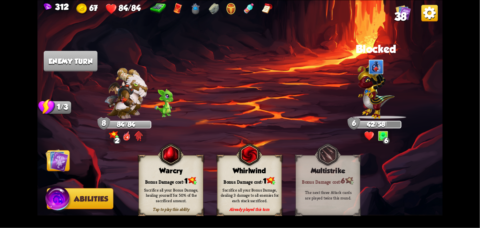
click at [265, 193] on div "Sacrifice all your Bonus Damage, dealing 3 damage to all enemies for each stack…" at bounding box center [250, 195] width 58 height 16
click at [265, 199] on div "Sacrifice all your Bonus Damage, dealing 3 damage to all enemies for each stack…" at bounding box center [250, 195] width 58 height 16
click at [267, 196] on div "Sacrifice all your Bonus Damage, dealing 3 damage to all enemies for each stack…" at bounding box center [250, 195] width 58 height 16
click at [264, 200] on div "Sacrifice all your Bonus Damage, dealing 3 damage to all enemies for each stack…" at bounding box center [250, 195] width 58 height 16
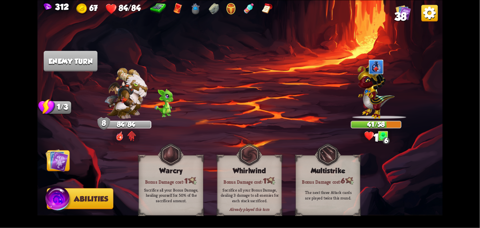
click at [264, 193] on div "Sacrifice all your Bonus Damage, dealing 3 damage to all enemies for each stack…" at bounding box center [250, 195] width 58 height 16
click at [263, 192] on div "Sacrifice all your Bonus Damage, dealing 3 damage to all enemies for each stack…" at bounding box center [250, 195] width 58 height 16
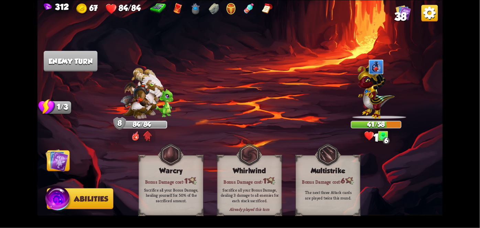
click at [258, 193] on div "Sacrifice all your Bonus Damage, dealing 3 damage to all enemies for each stack…" at bounding box center [250, 195] width 58 height 16
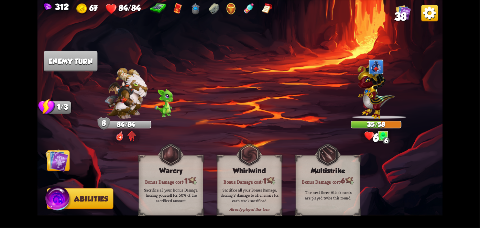
click at [260, 192] on div "Sacrifice all your Bonus Damage, dealing 3 damage to all enemies for each stack…" at bounding box center [250, 195] width 58 height 16
click at [50, 187] on img at bounding box center [58, 200] width 27 height 28
click at [48, 182] on img at bounding box center [239, 114] width 405 height 228
click at [47, 176] on img at bounding box center [239, 114] width 405 height 228
click at [50, 170] on img at bounding box center [57, 160] width 23 height 23
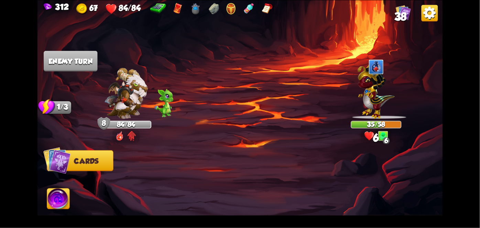
click at [55, 165] on img at bounding box center [57, 160] width 28 height 28
click at [53, 161] on img at bounding box center [57, 160] width 28 height 28
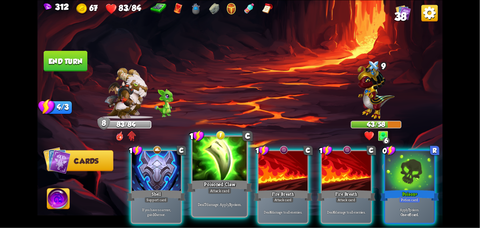
click at [230, 188] on div "Poisoned Claw" at bounding box center [219, 185] width 65 height 14
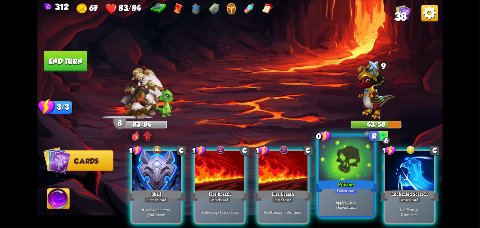
click at [350, 184] on div "Poison+" at bounding box center [346, 185] width 65 height 14
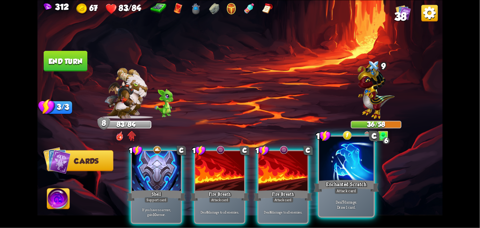
click at [356, 183] on div "Enchanted Scratch" at bounding box center [346, 185] width 65 height 14
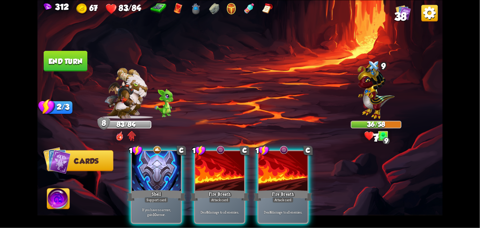
click at [281, 197] on div "Attack card" at bounding box center [282, 200] width 21 height 6
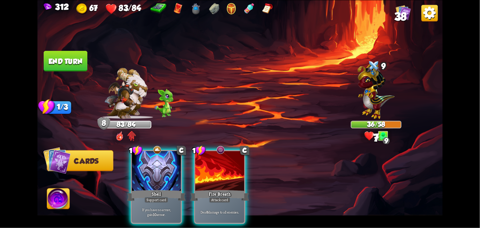
click at [219, 189] on div "Fire Breath" at bounding box center [219, 195] width 59 height 13
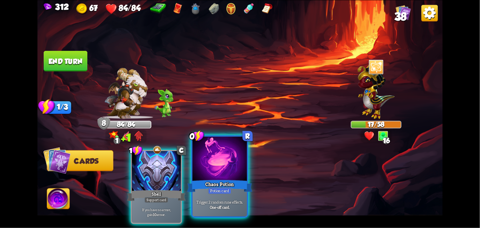
click at [228, 187] on div "Chaos Potion" at bounding box center [219, 185] width 65 height 14
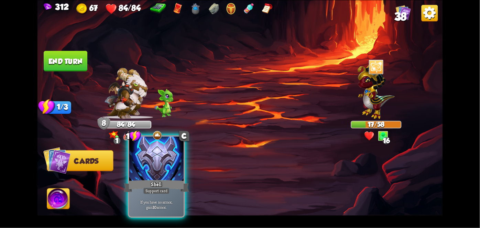
click at [161, 182] on div "Shell" at bounding box center [156, 185] width 65 height 14
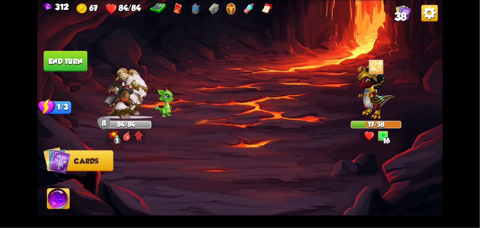
click at [253, 178] on div at bounding box center [280, 177] width 324 height 101
click at [241, 186] on div at bounding box center [280, 177] width 324 height 101
click at [315, 187] on div at bounding box center [280, 177] width 324 height 101
click at [299, 190] on div at bounding box center [280, 177] width 324 height 101
click at [244, 184] on div at bounding box center [280, 177] width 324 height 101
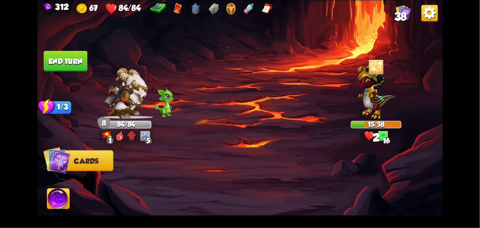
click at [234, 184] on div at bounding box center [280, 177] width 324 height 101
click at [52, 62] on button "End turn" at bounding box center [65, 61] width 45 height 21
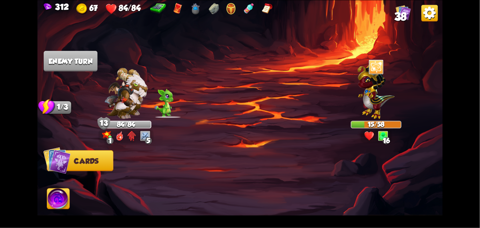
click at [63, 199] on img at bounding box center [58, 199] width 22 height 23
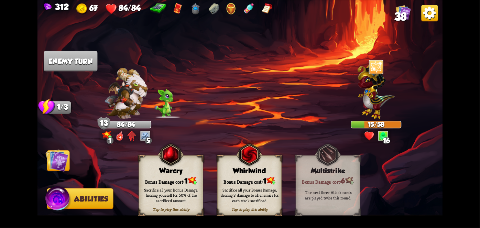
click at [51, 161] on img at bounding box center [57, 160] width 23 height 23
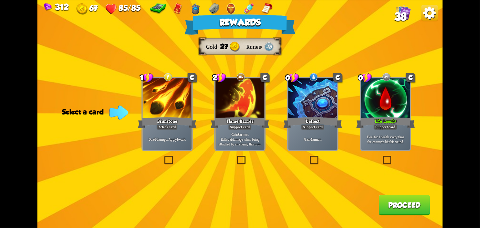
click at [166, 113] on div at bounding box center [167, 98] width 49 height 41
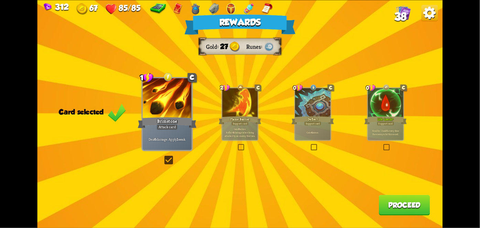
click at [404, 206] on button "Proceed" at bounding box center [404, 205] width 51 height 21
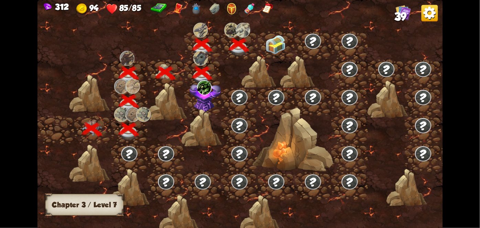
click at [287, 39] on div at bounding box center [276, 45] width 37 height 28
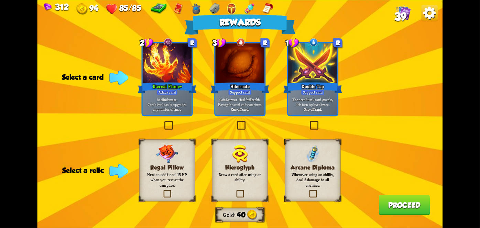
click at [239, 171] on div "Hieroglyph Draw a card after using an ability." at bounding box center [240, 170] width 56 height 62
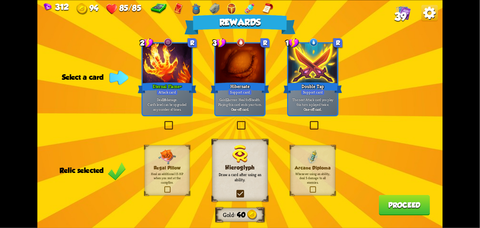
click at [311, 69] on div at bounding box center [312, 63] width 49 height 41
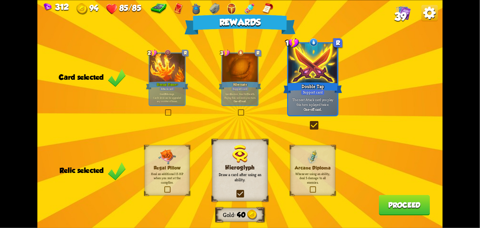
click at [405, 207] on button "Proceed" at bounding box center [404, 205] width 51 height 21
